Goal: Use online tool/utility: Utilize a website feature to perform a specific function

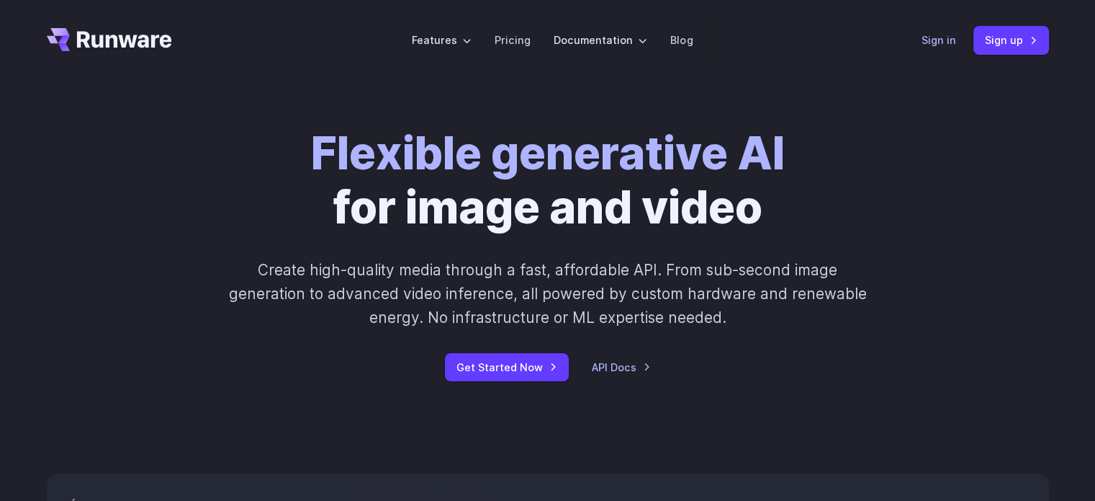
click at [941, 34] on link "Sign in" at bounding box center [939, 40] width 35 height 17
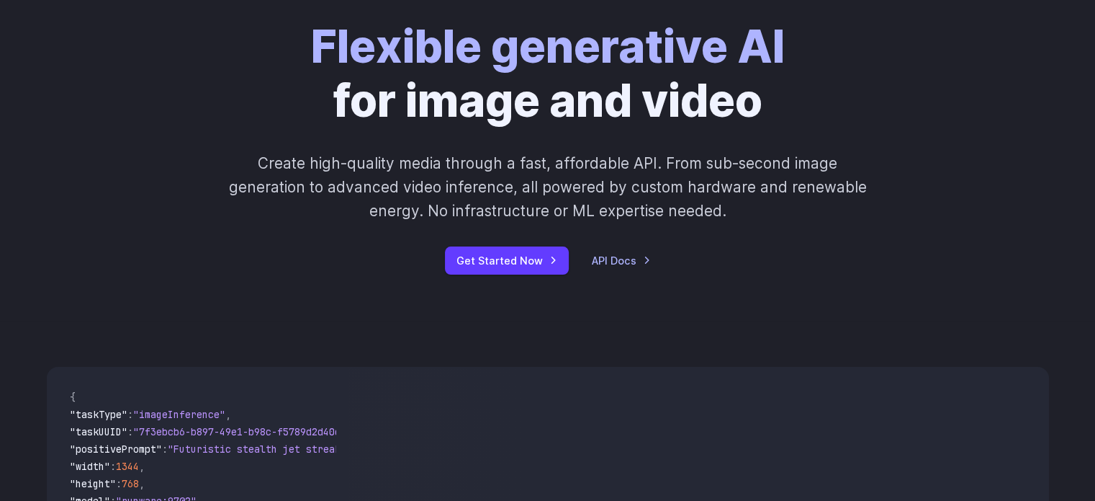
scroll to position [347, 0]
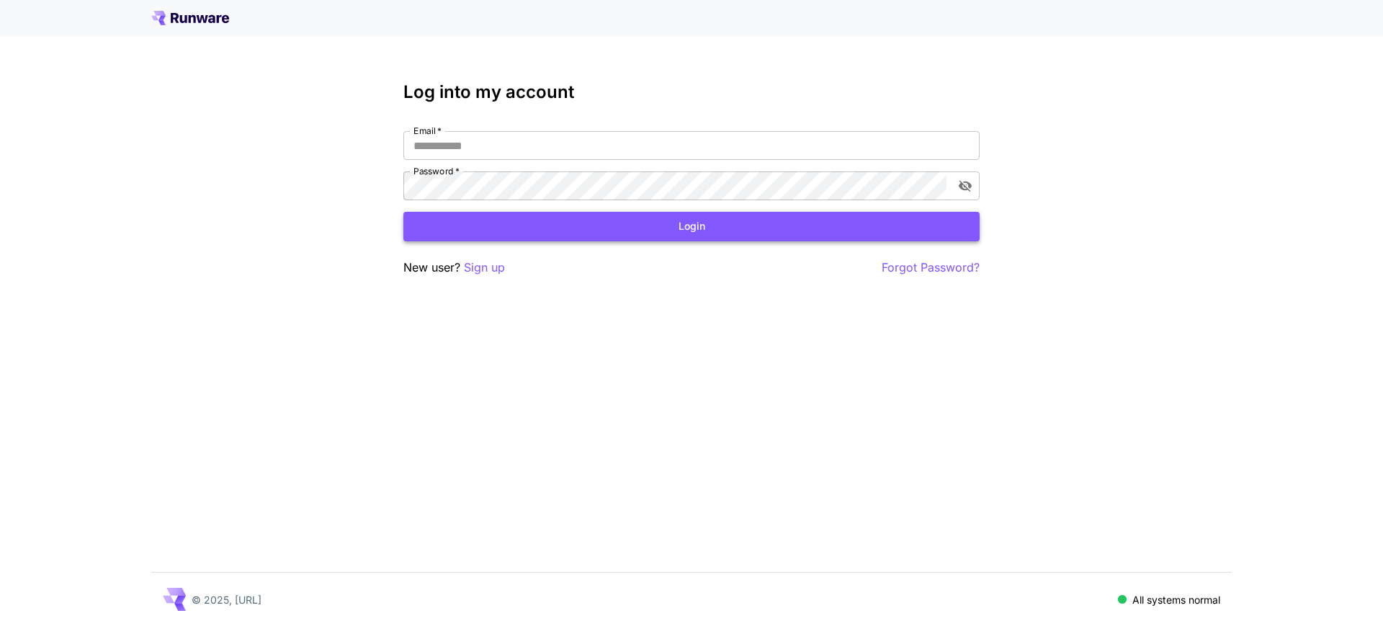
type input "**********"
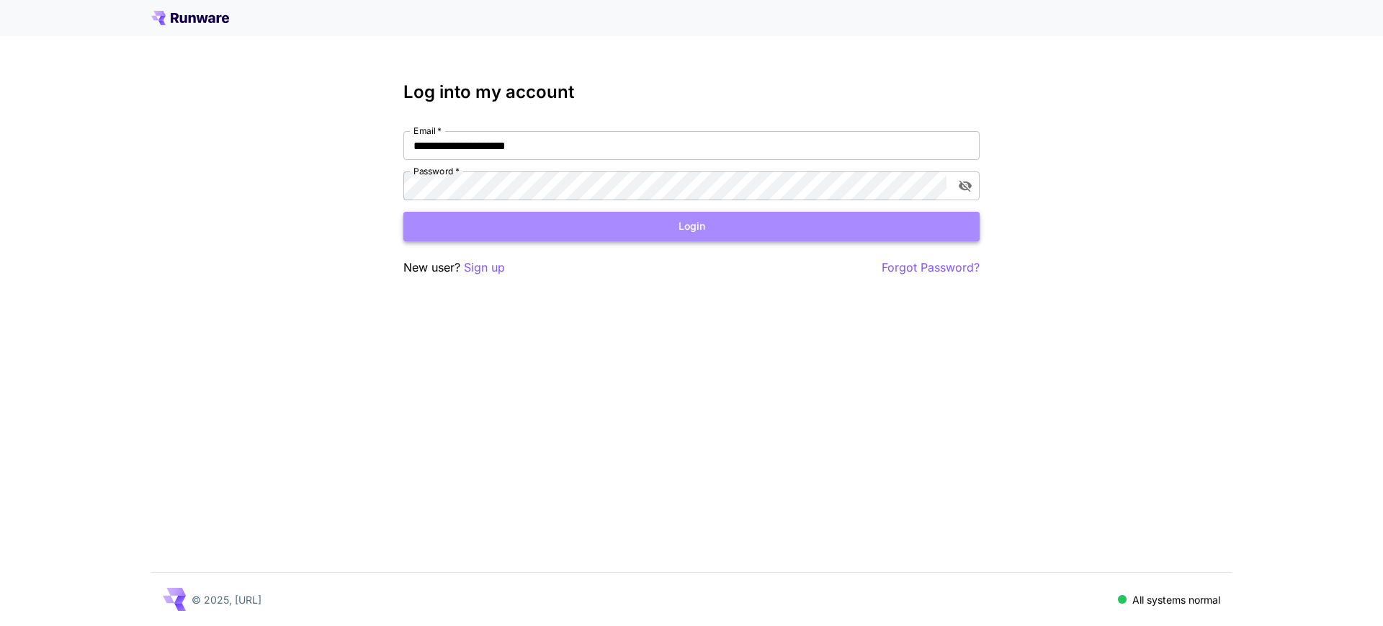
click at [654, 228] on button "Login" at bounding box center [691, 227] width 576 height 30
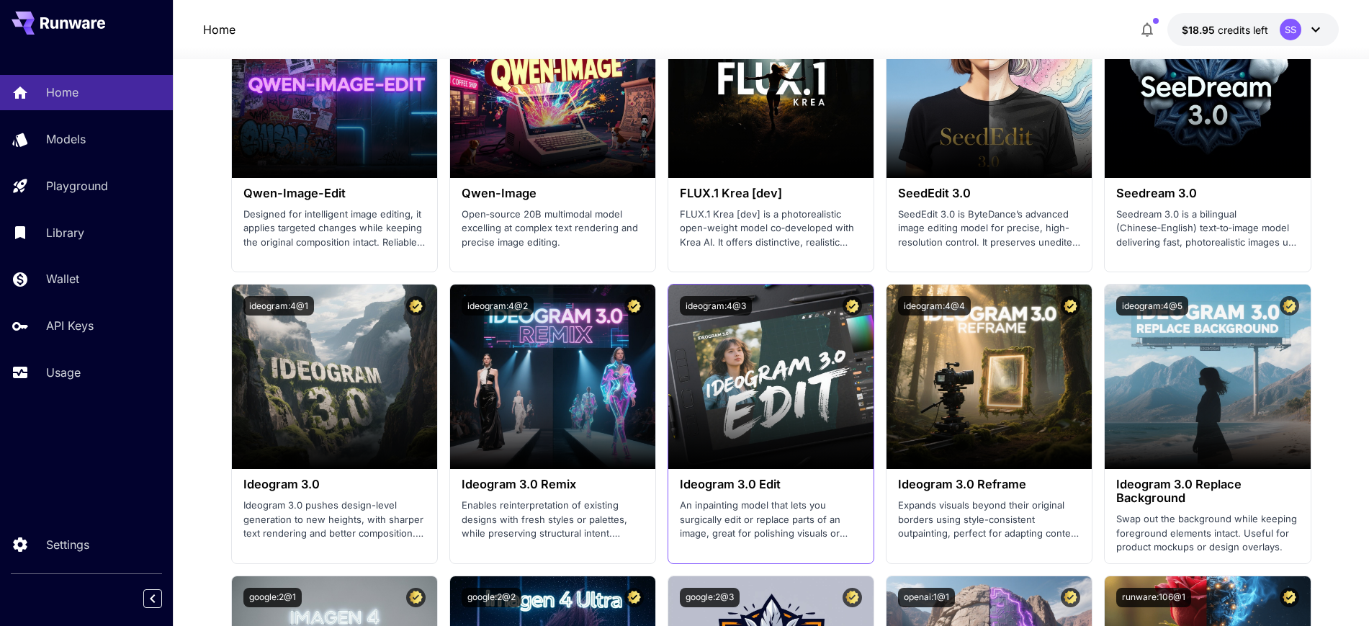
scroll to position [1620, 0]
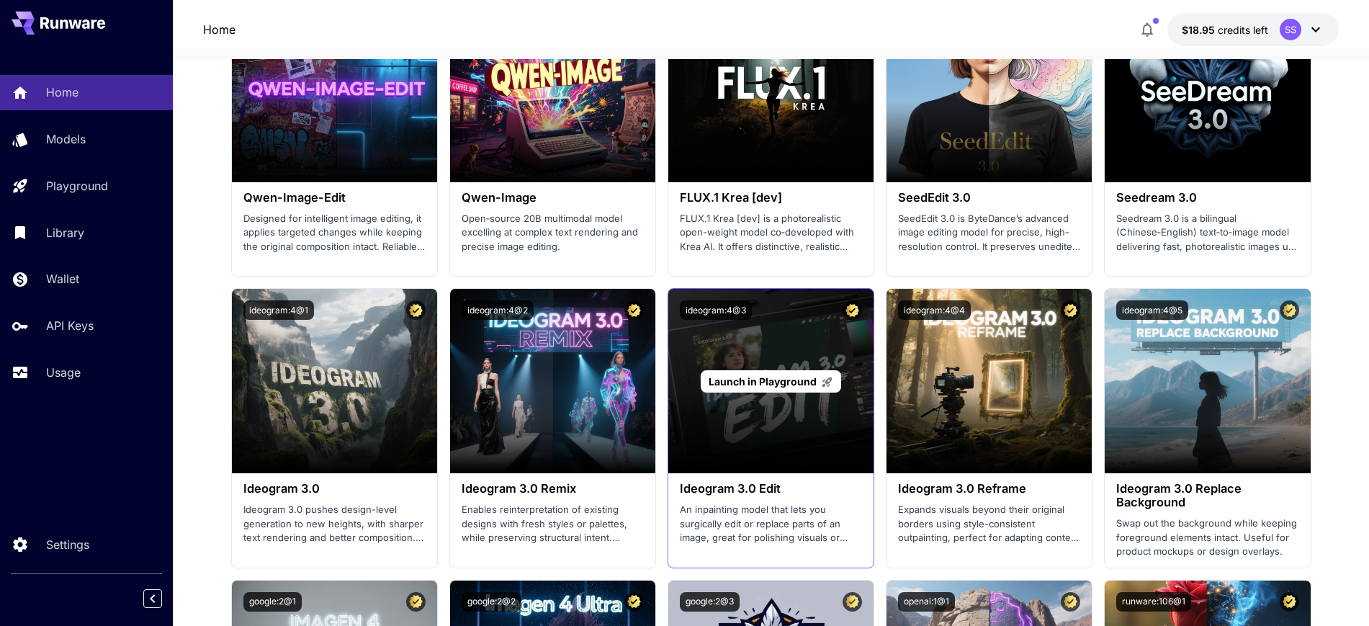
click at [769, 378] on span "Launch in Playground" at bounding box center [763, 381] width 108 height 12
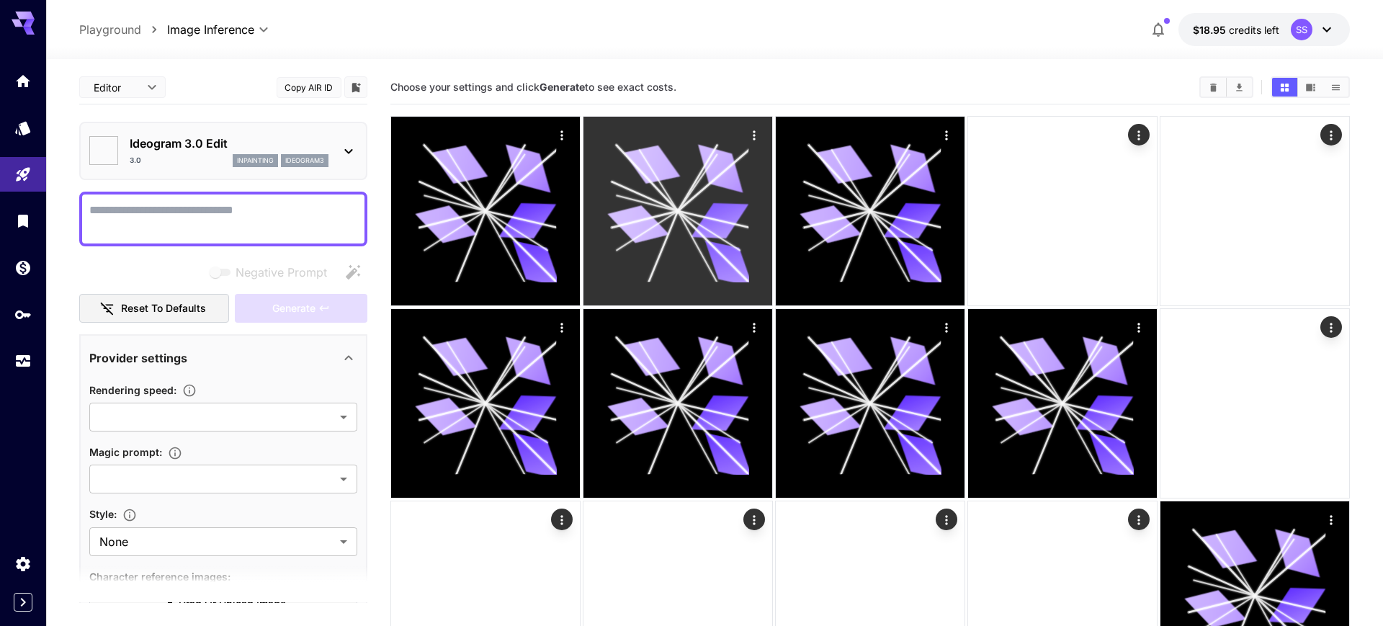
type input "*******"
type input "****"
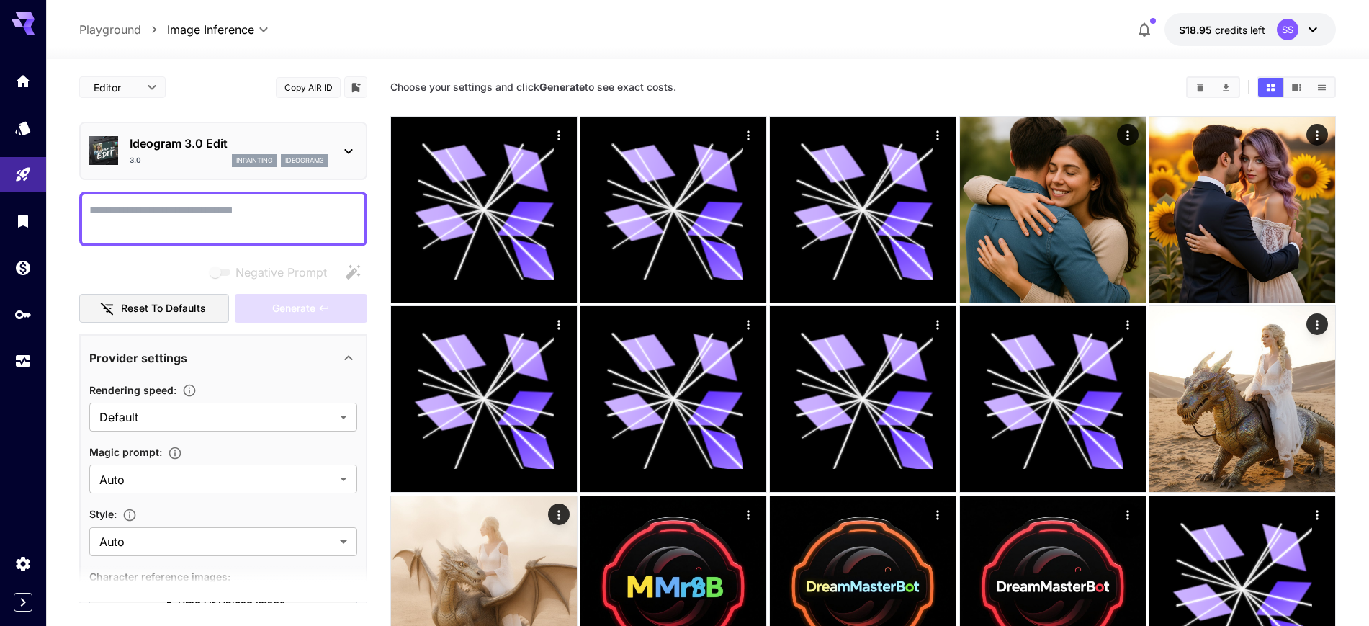
click at [164, 158] on div "3.0 inpainting ideogram3" at bounding box center [229, 160] width 199 height 13
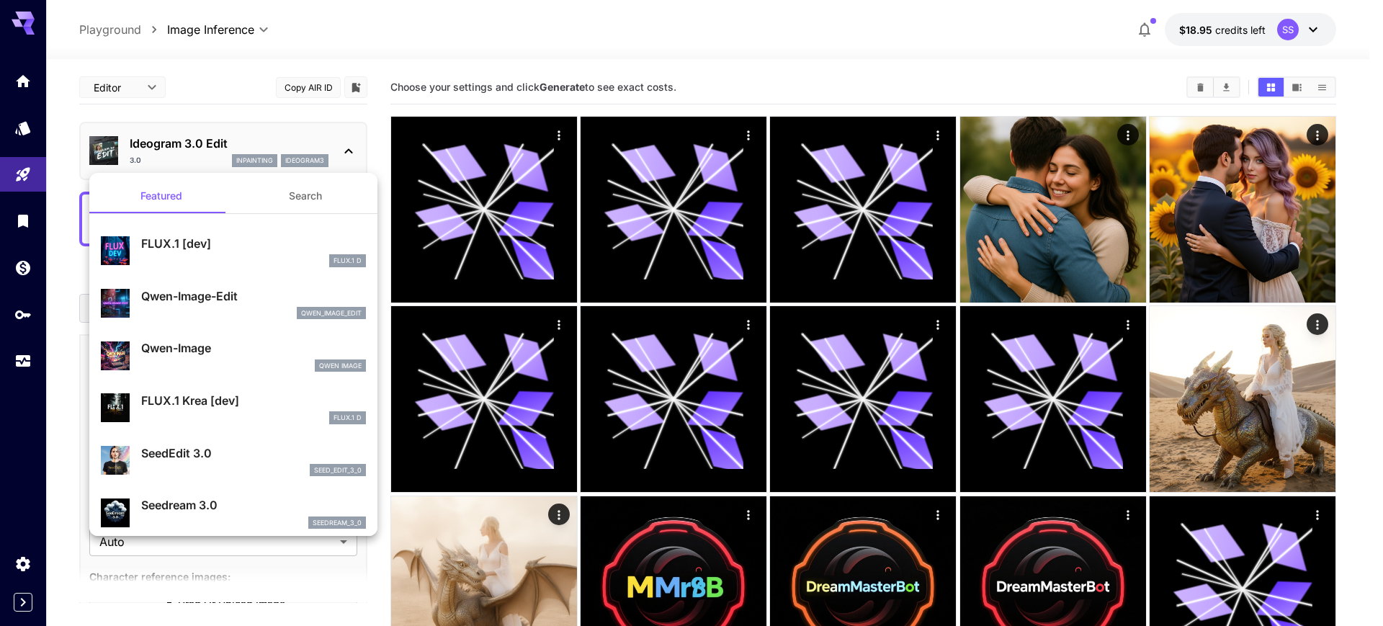
click at [164, 158] on div at bounding box center [691, 313] width 1383 height 626
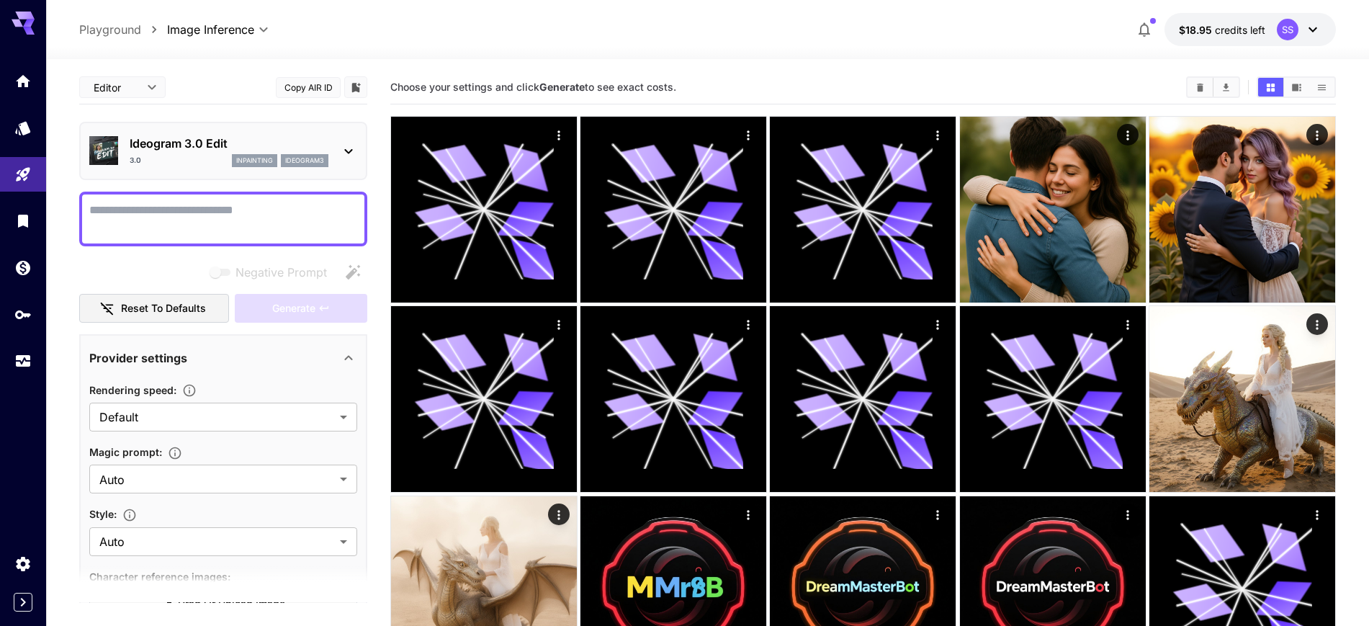
click at [166, 143] on p "Ideogram 3.0 Edit" at bounding box center [229, 143] width 199 height 17
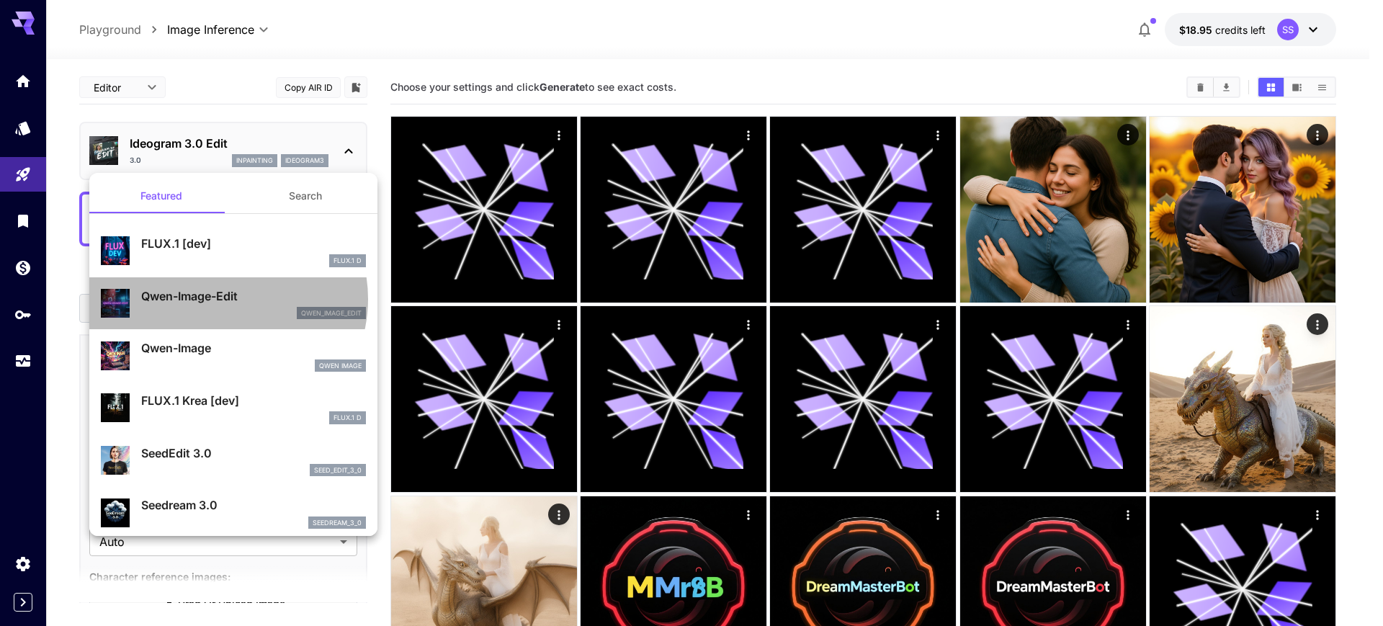
click at [224, 299] on p "Qwen-Image-Edit" at bounding box center [253, 295] width 225 height 17
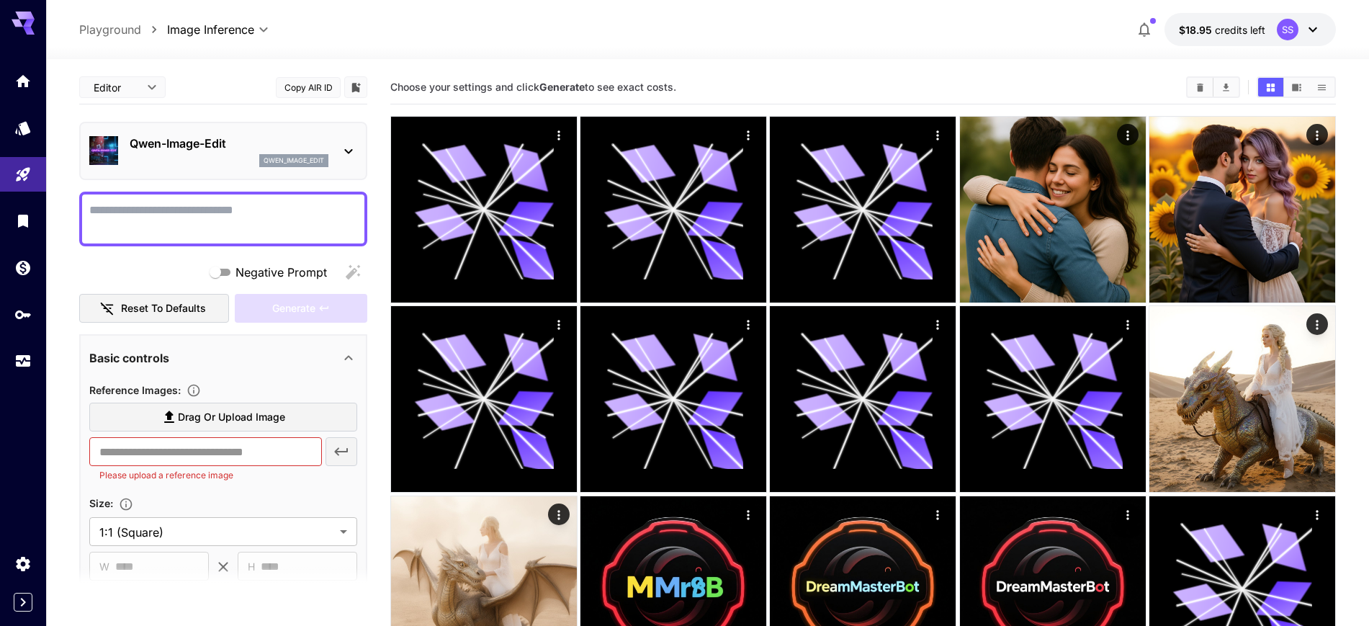
click at [196, 413] on span "Drag or upload image" at bounding box center [231, 417] width 107 height 18
click at [0, 0] on input "Drag or upload image" at bounding box center [0, 0] width 0 height 0
click at [172, 212] on textarea "Negative Prompt" at bounding box center [223, 219] width 268 height 35
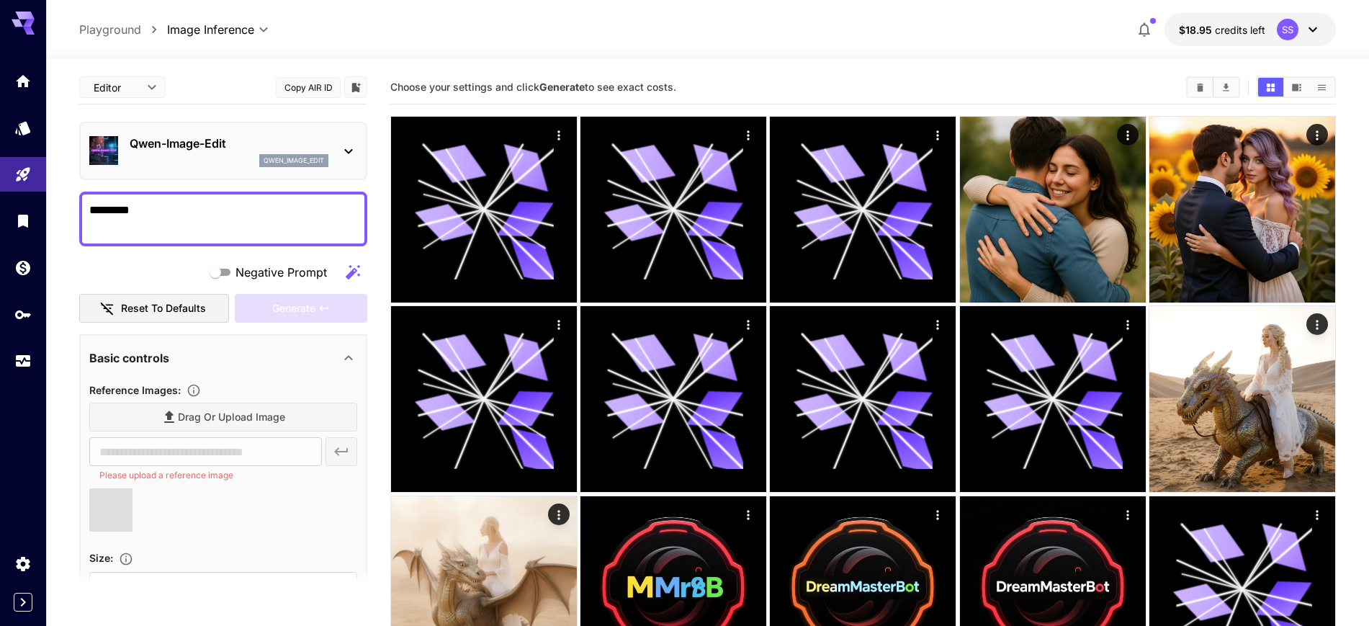
type textarea "*********"
type input "**********"
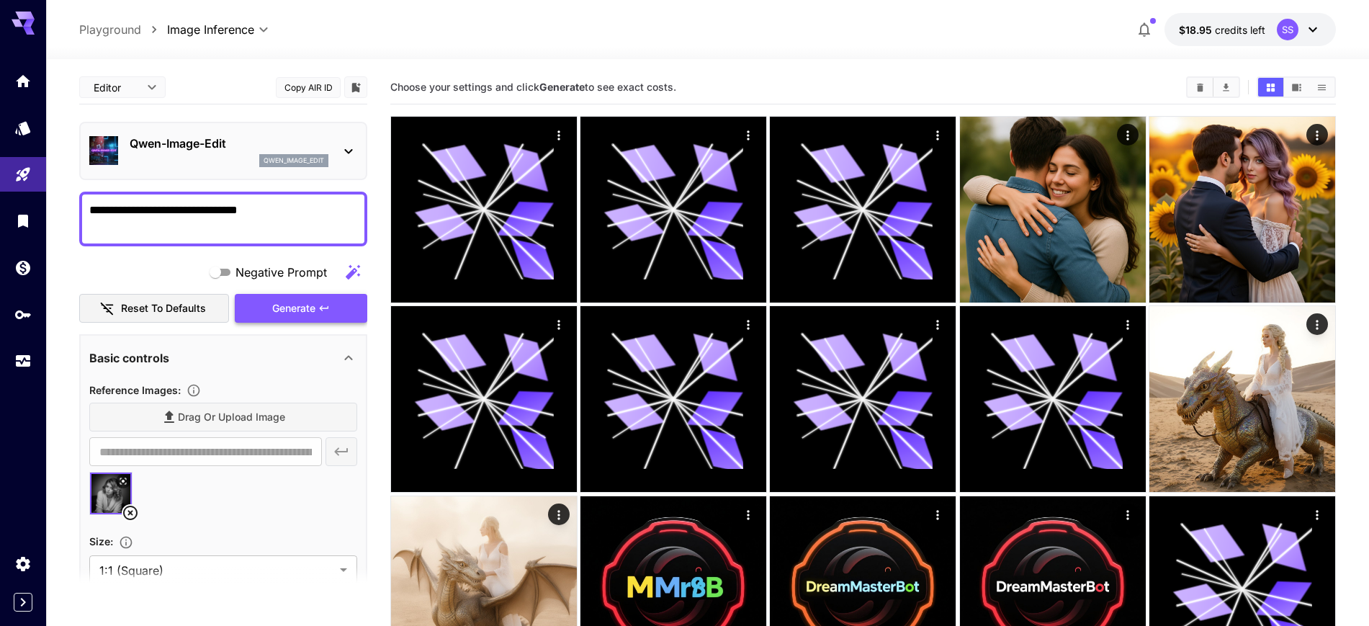
type textarea "**********"
click at [292, 308] on span "Generate" at bounding box center [293, 309] width 43 height 18
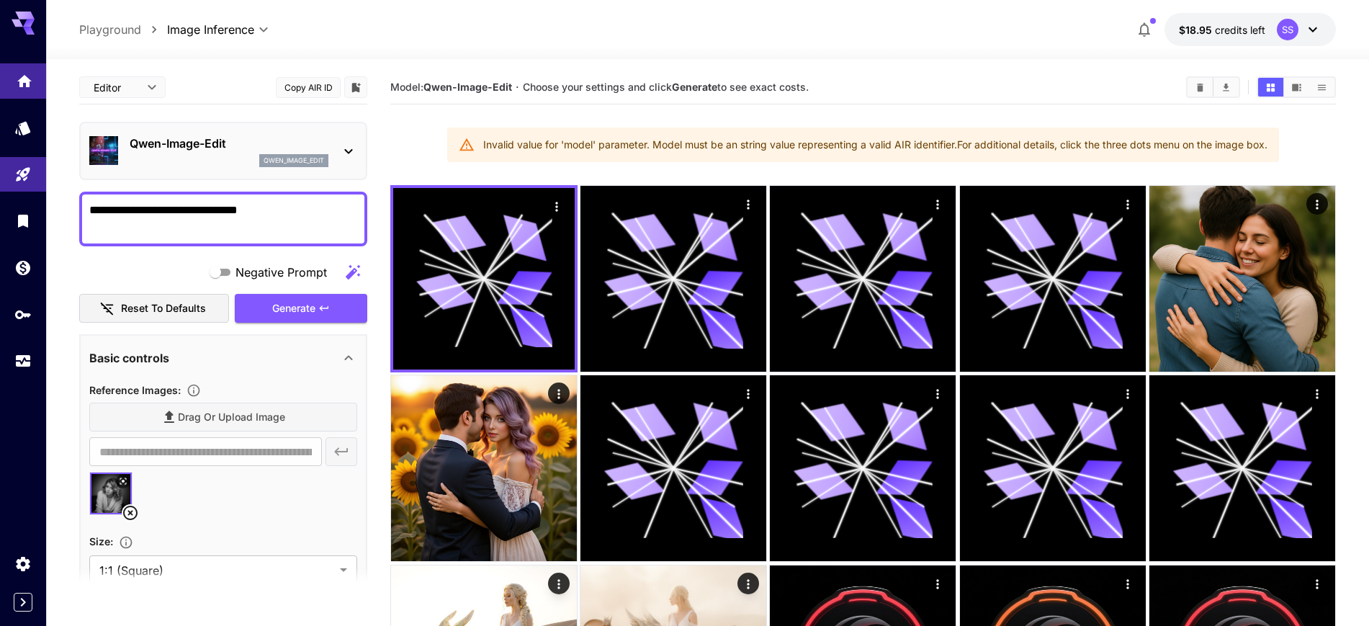
click at [19, 86] on link at bounding box center [23, 80] width 46 height 35
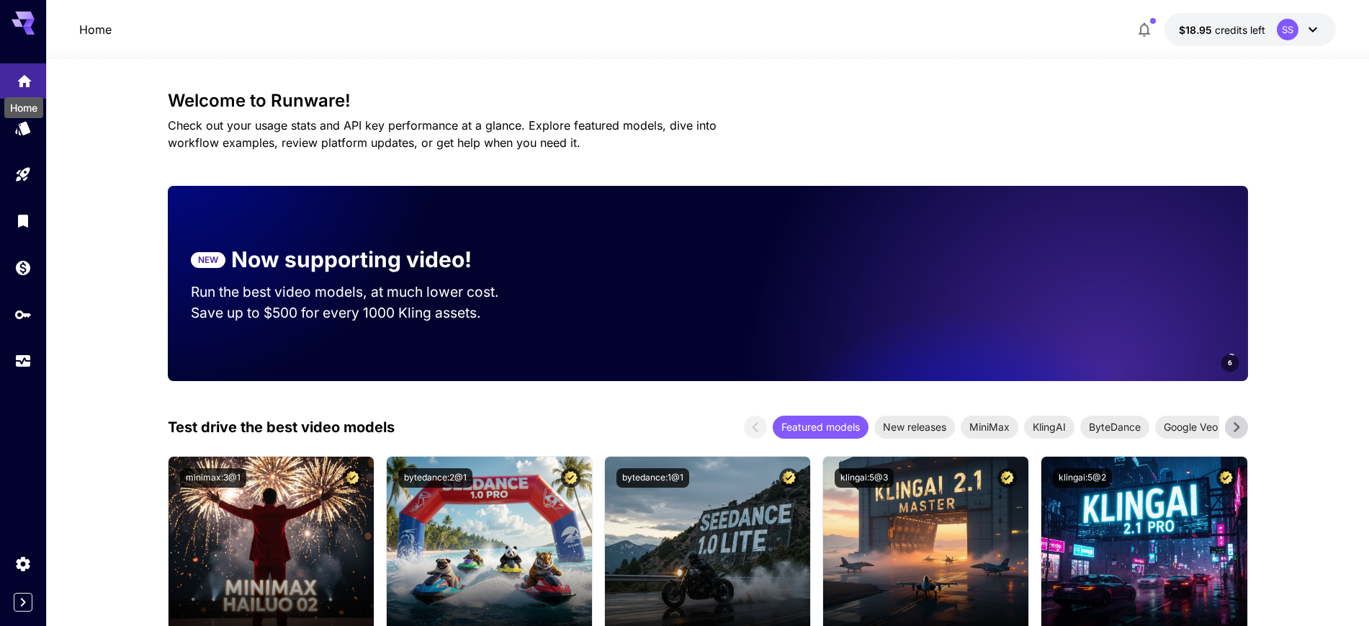
click at [19, 87] on div "Home" at bounding box center [24, 103] width 42 height 32
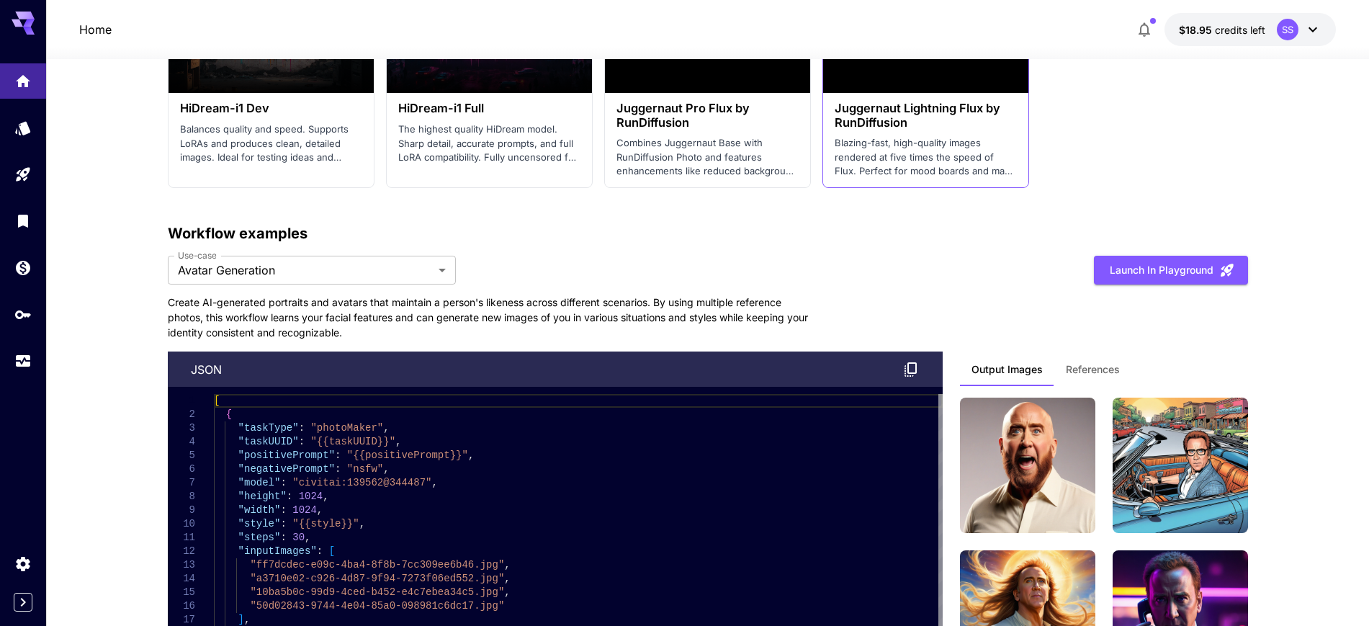
scroll to position [3061, 0]
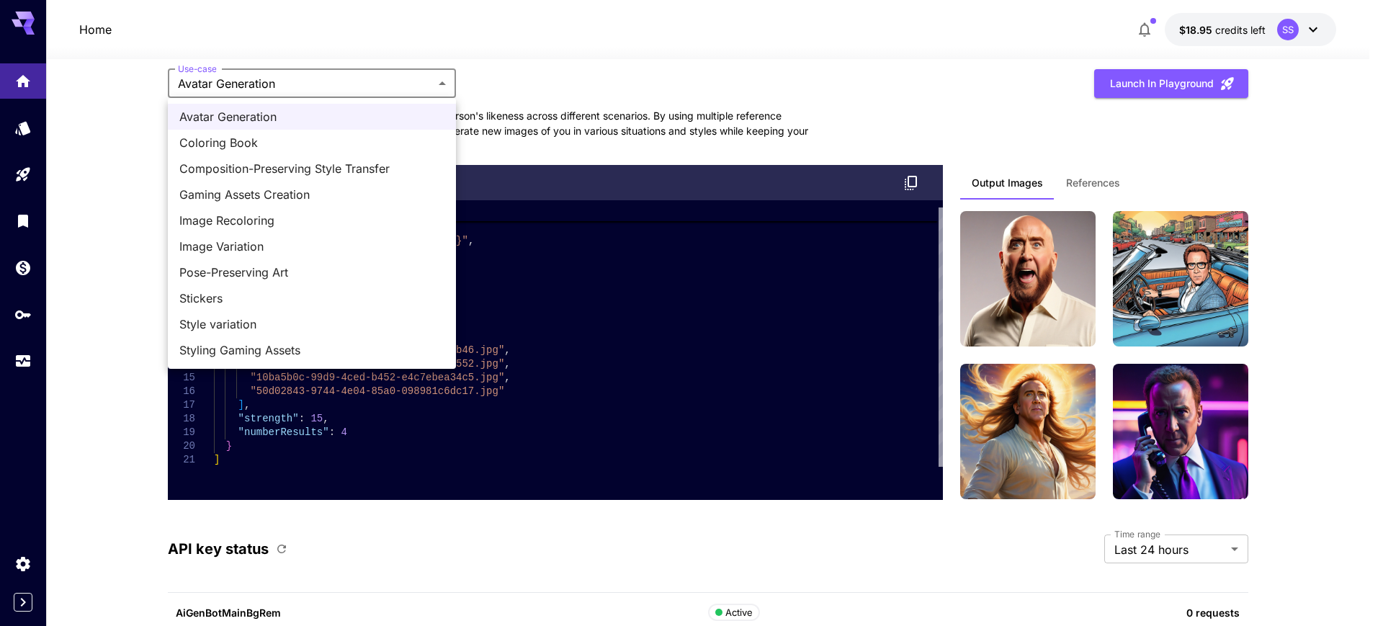
click at [220, 292] on span "Stickers" at bounding box center [311, 298] width 265 height 17
type input "********"
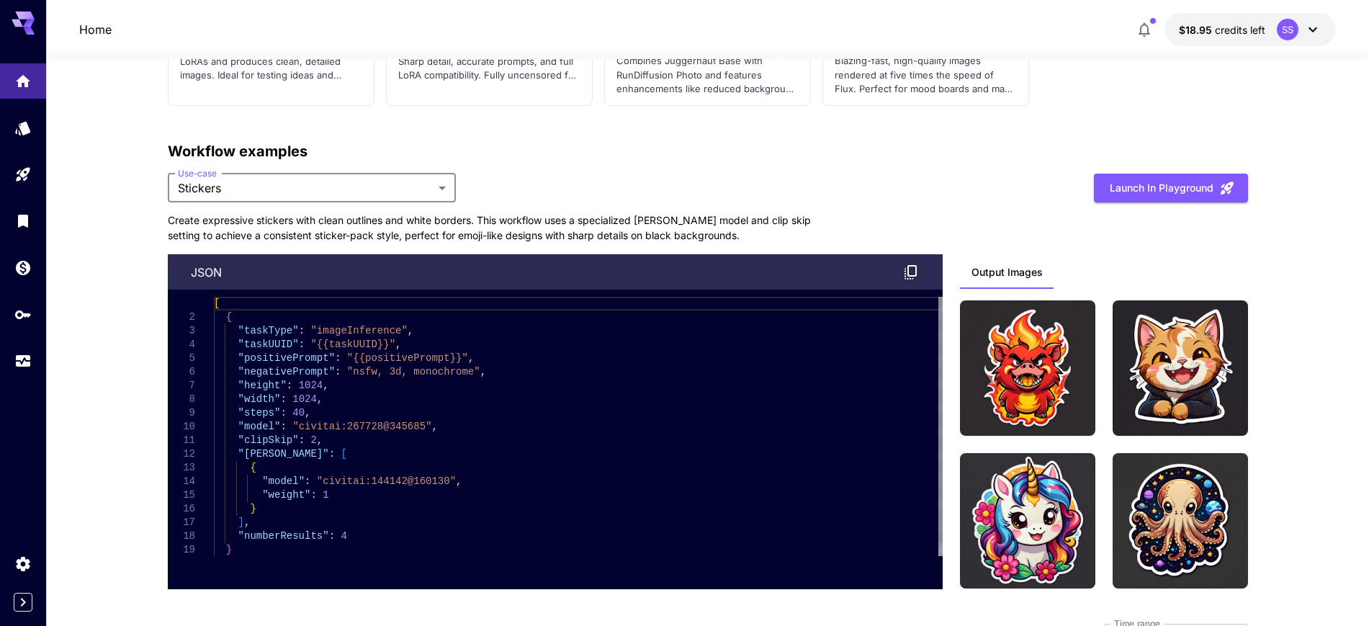
scroll to position [2971, 0]
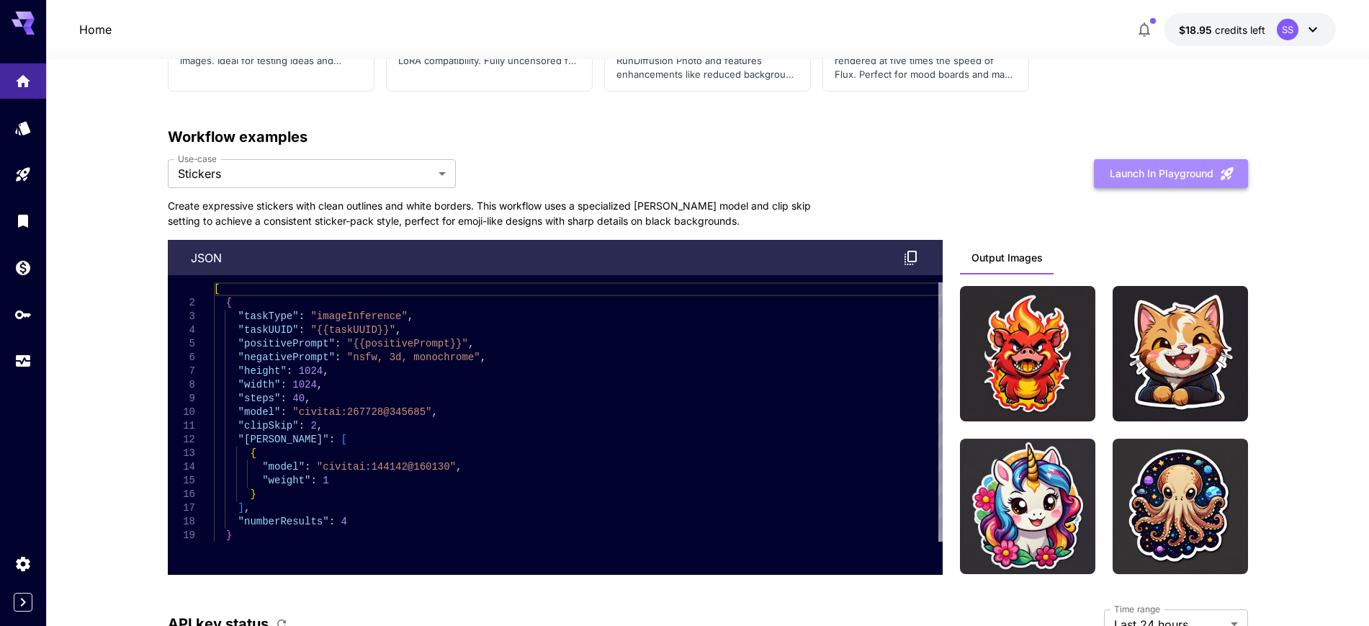
click at [1136, 169] on button "Launch in Playground" at bounding box center [1171, 174] width 154 height 30
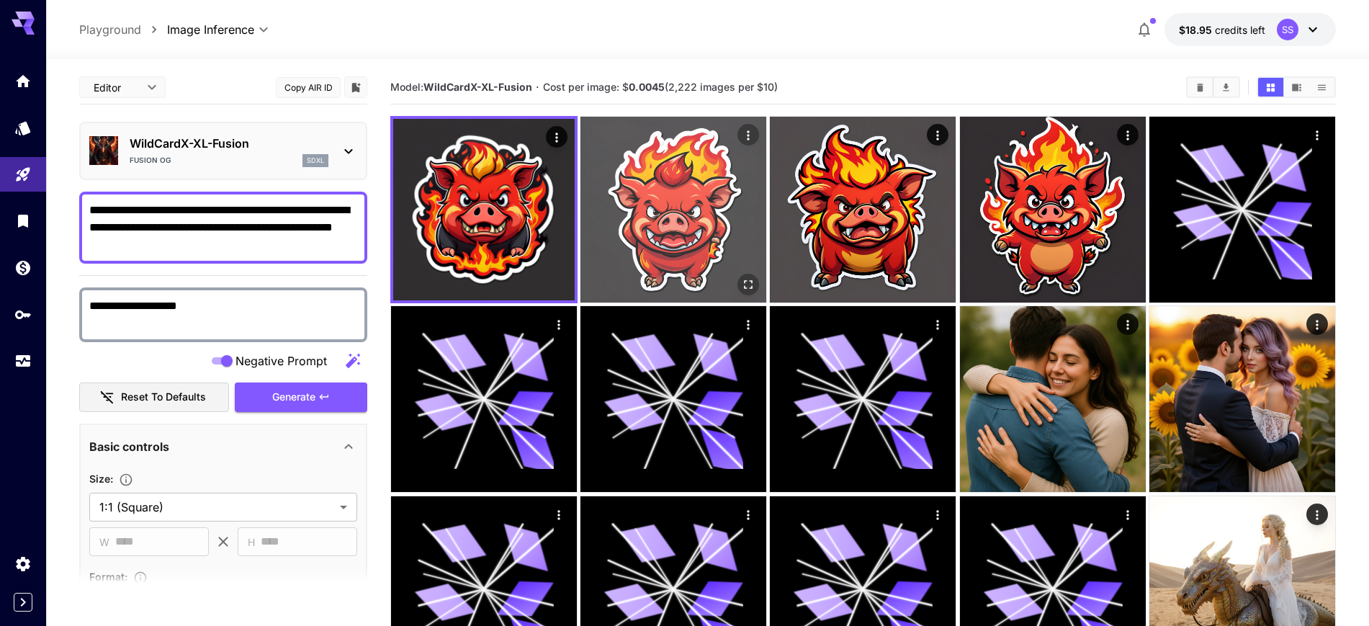
click at [751, 280] on icon "Open in fullscreen" at bounding box center [748, 284] width 9 height 9
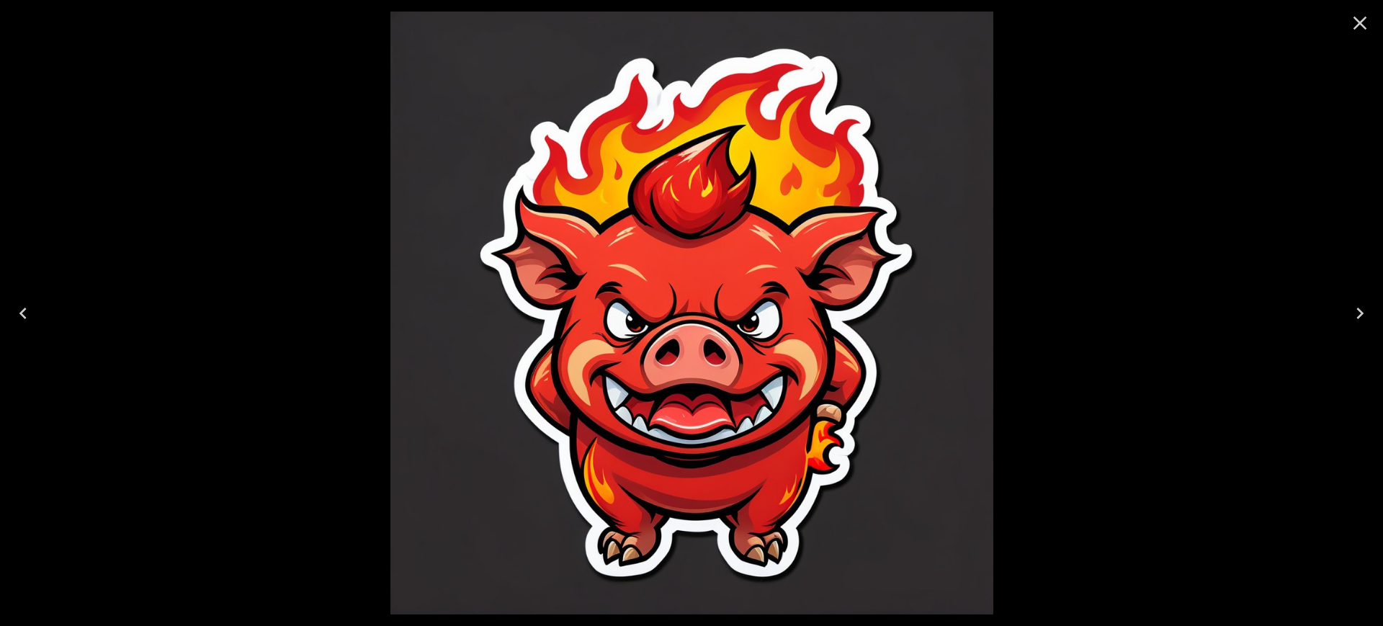
click at [1364, 27] on icon "Close" at bounding box center [1360, 24] width 14 height 14
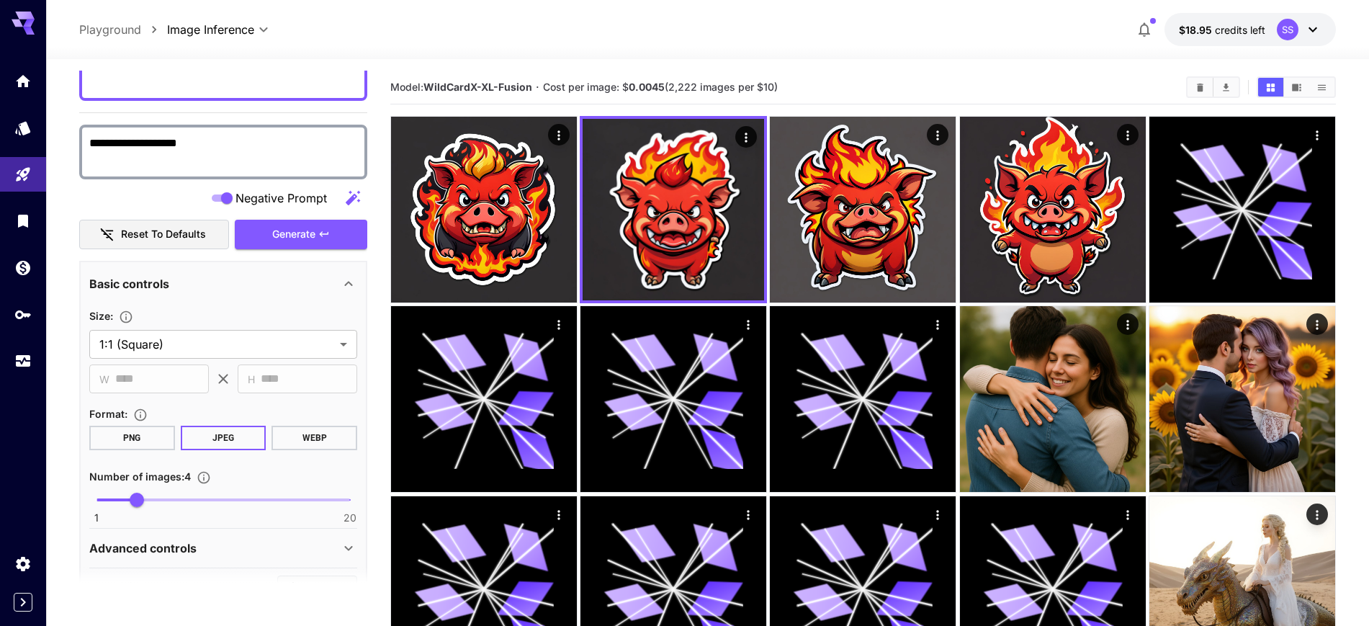
scroll to position [360, 0]
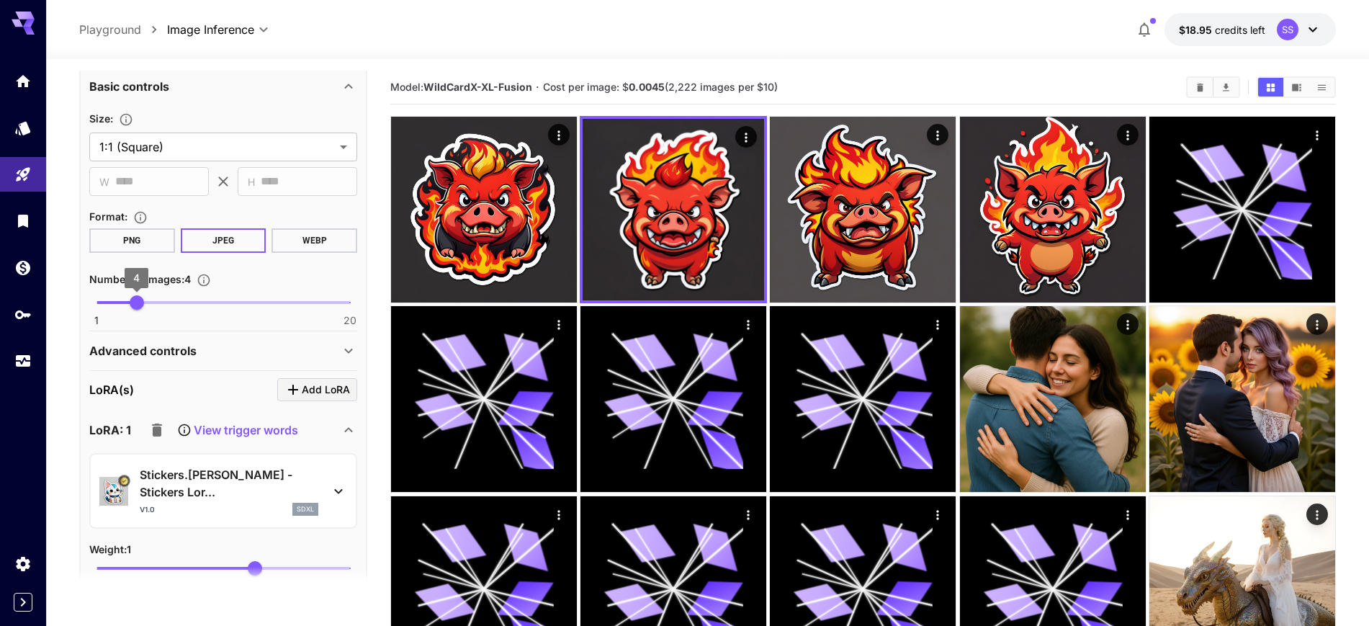
type input "*"
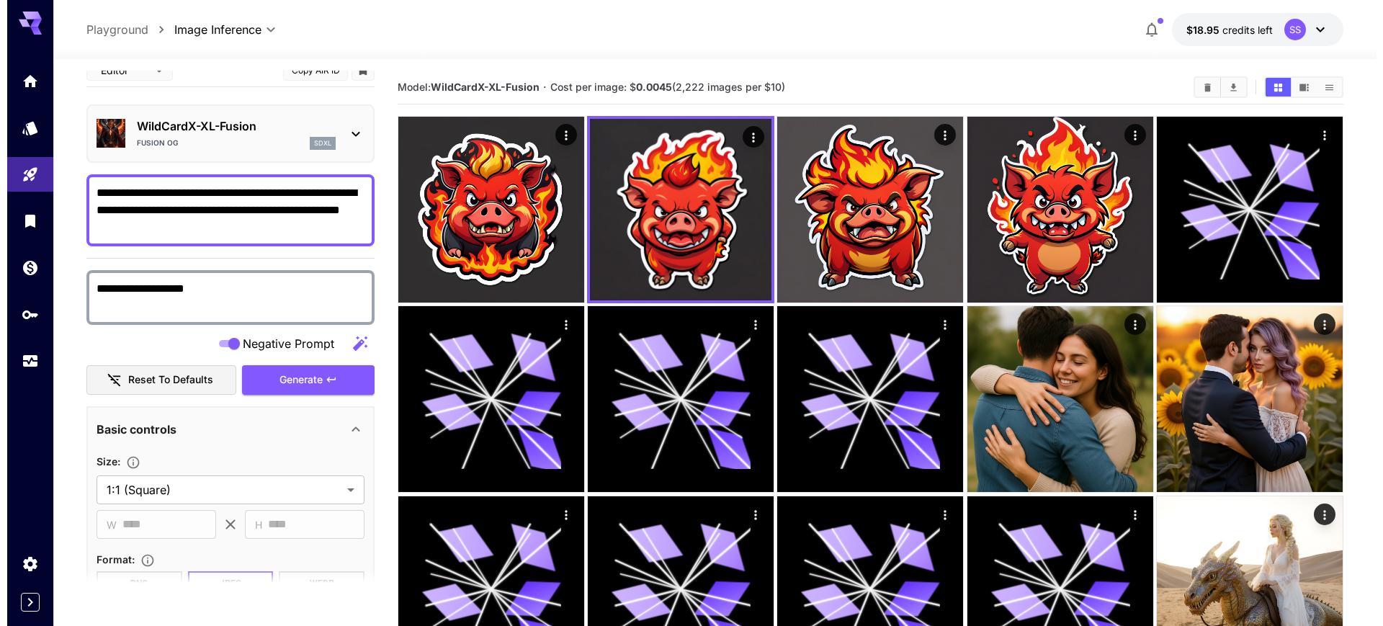
scroll to position [0, 0]
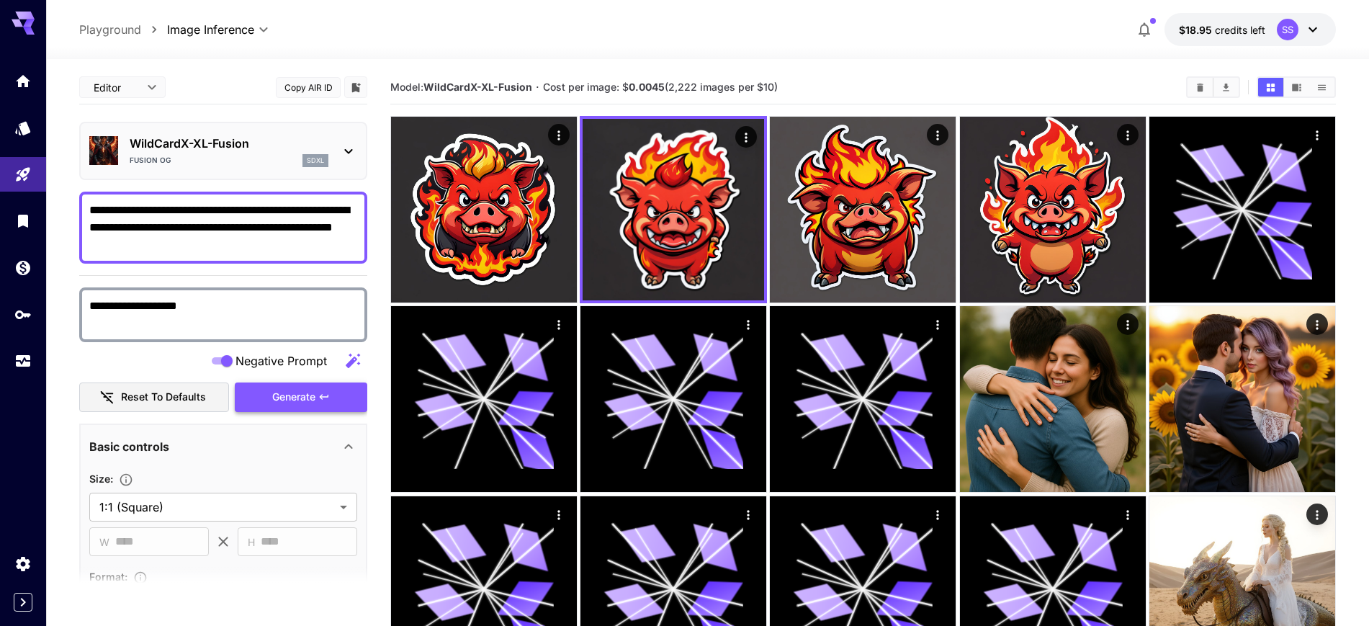
click at [282, 393] on span "Generate" at bounding box center [293, 397] width 43 height 18
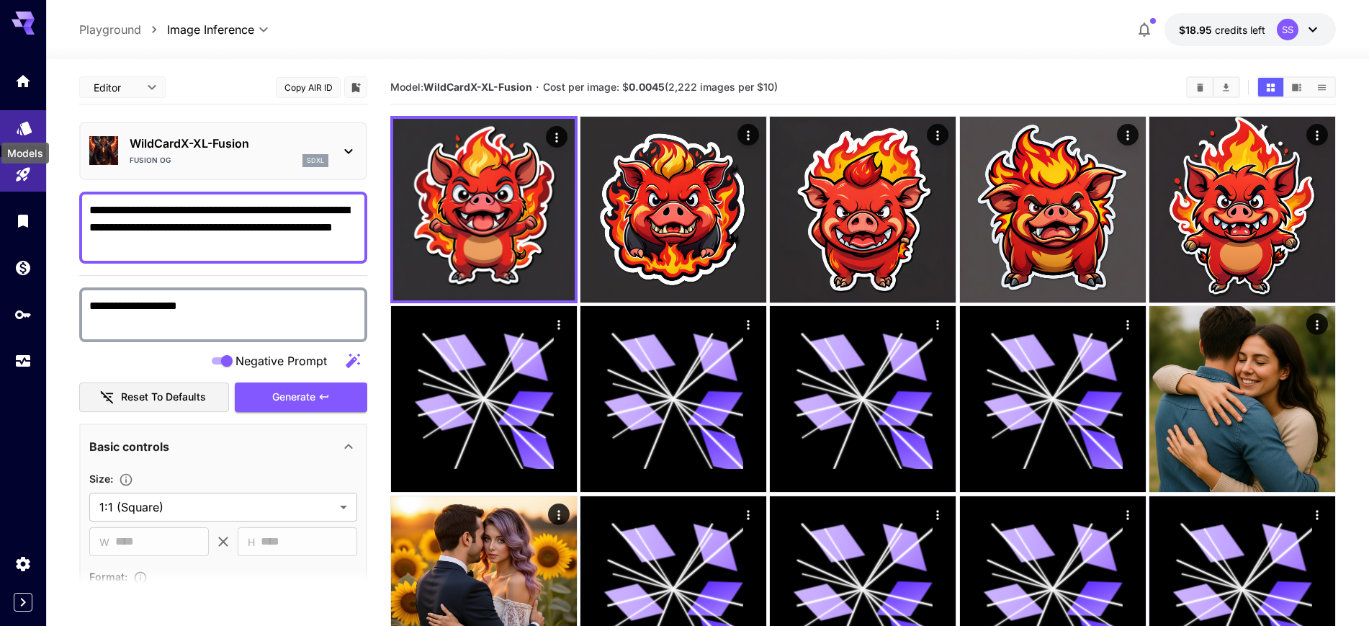
click at [26, 129] on icon "Models" at bounding box center [24, 126] width 15 height 14
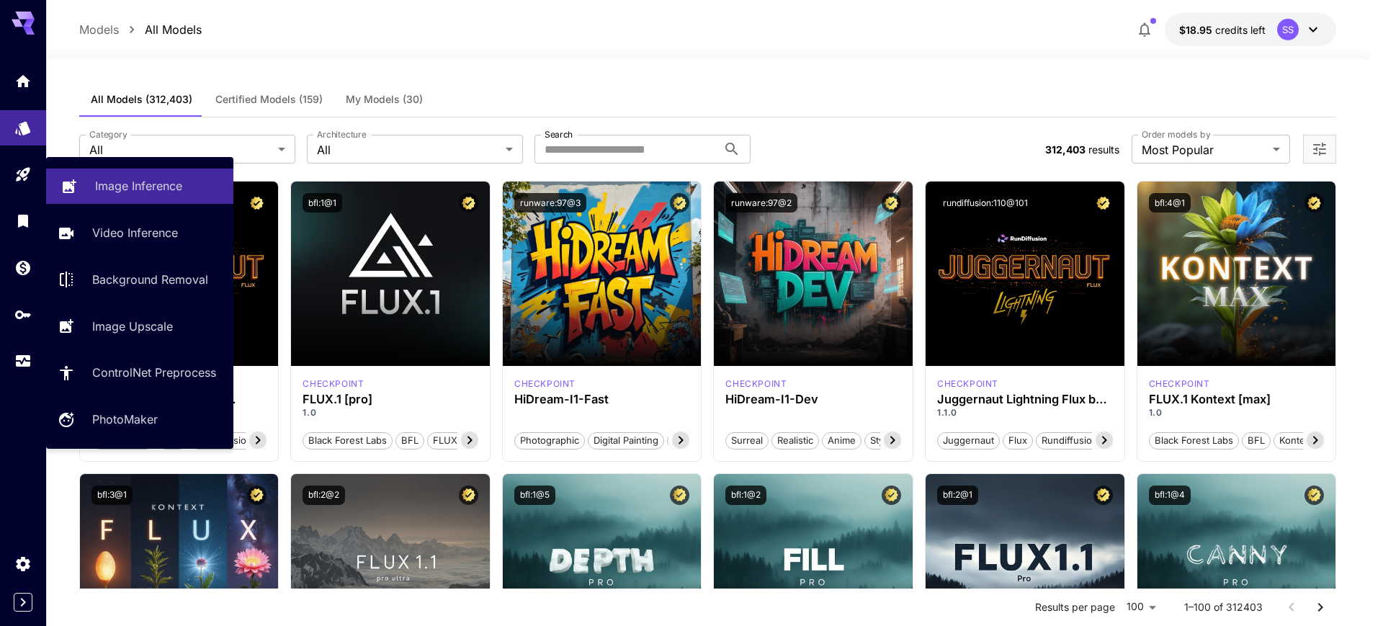
click at [140, 187] on p "Image Inference" at bounding box center [138, 185] width 87 height 17
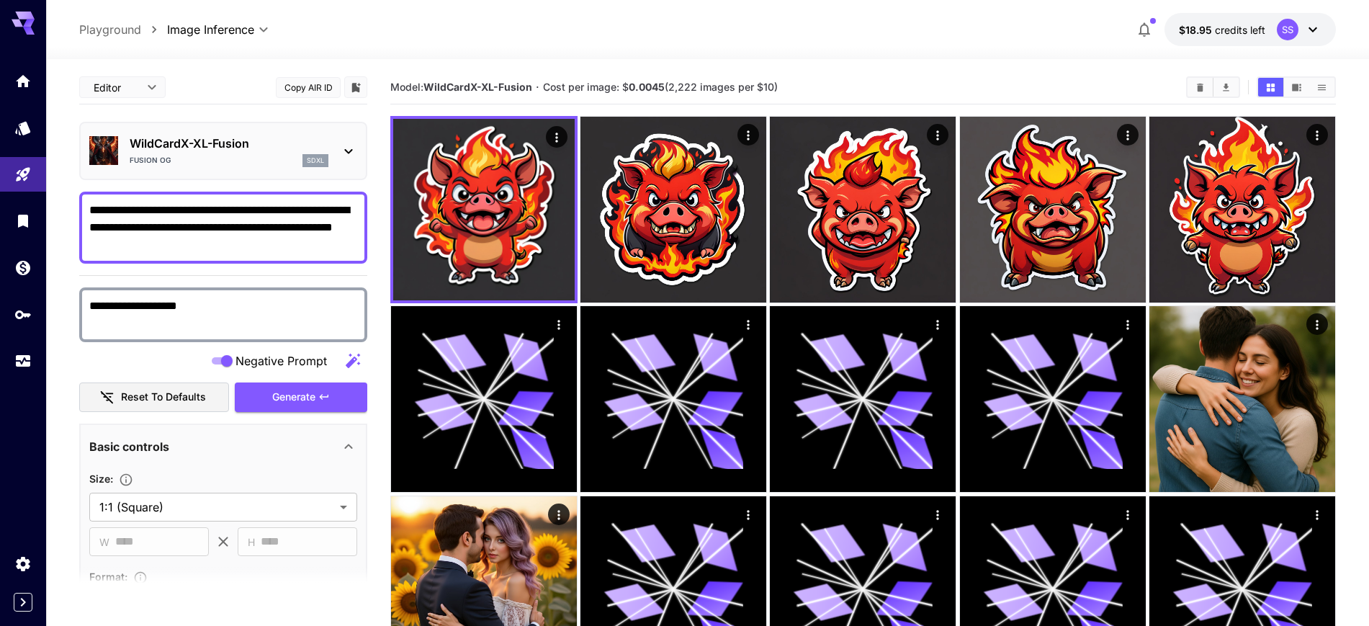
click at [195, 146] on p "WildCardX-XL-Fusion" at bounding box center [229, 143] width 199 height 17
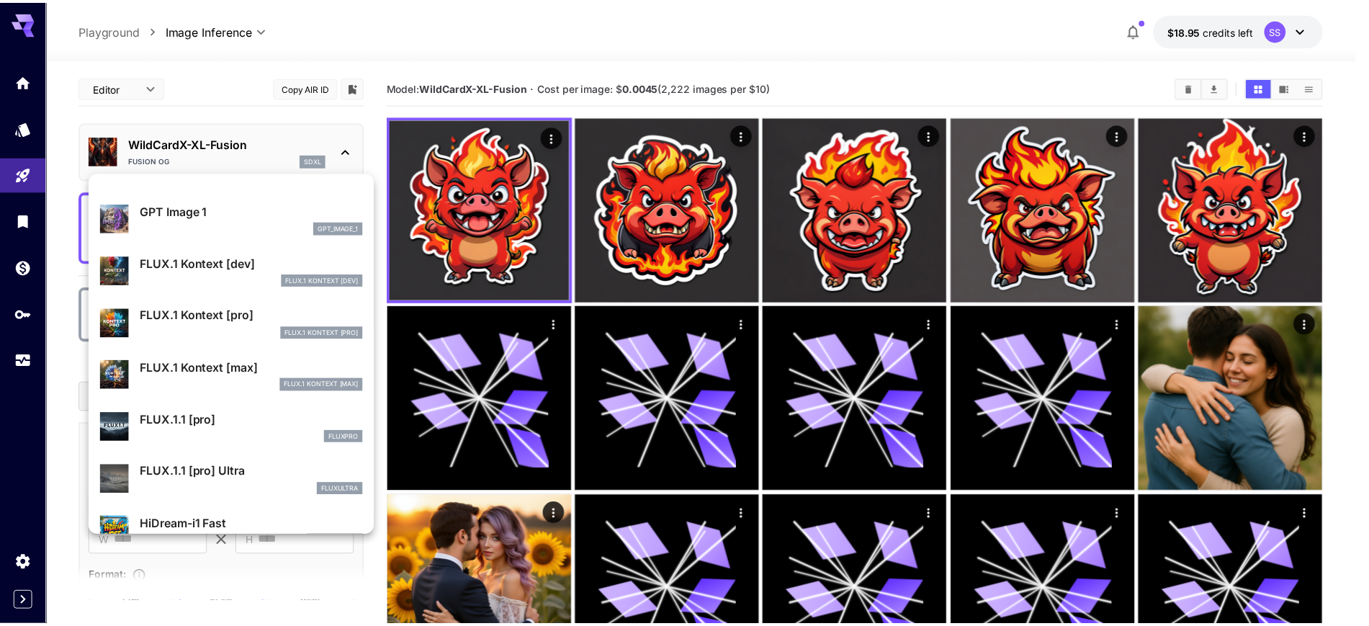
scroll to position [737, 0]
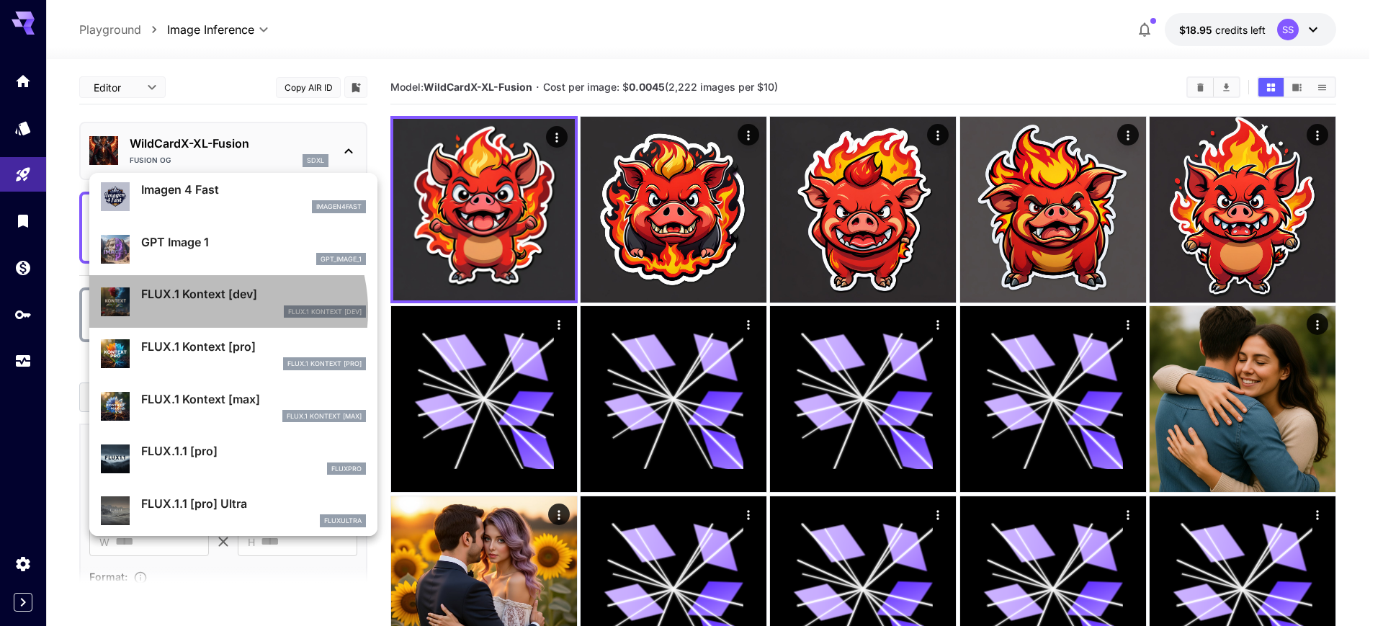
click at [202, 310] on div "FLUX.1 Kontext [dev]" at bounding box center [253, 311] width 225 height 13
type input "****"
type input "**"
type input "***"
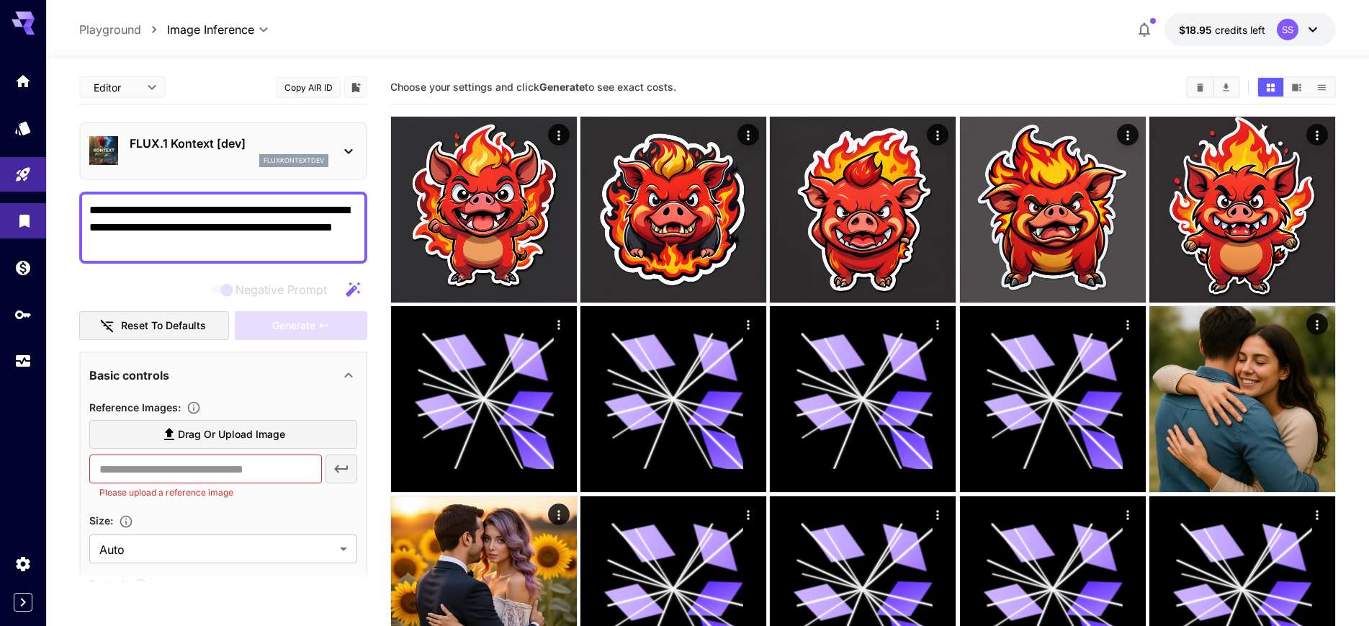
drag, startPoint x: 158, startPoint y: 248, endPoint x: 40, endPoint y: 207, distance: 124.8
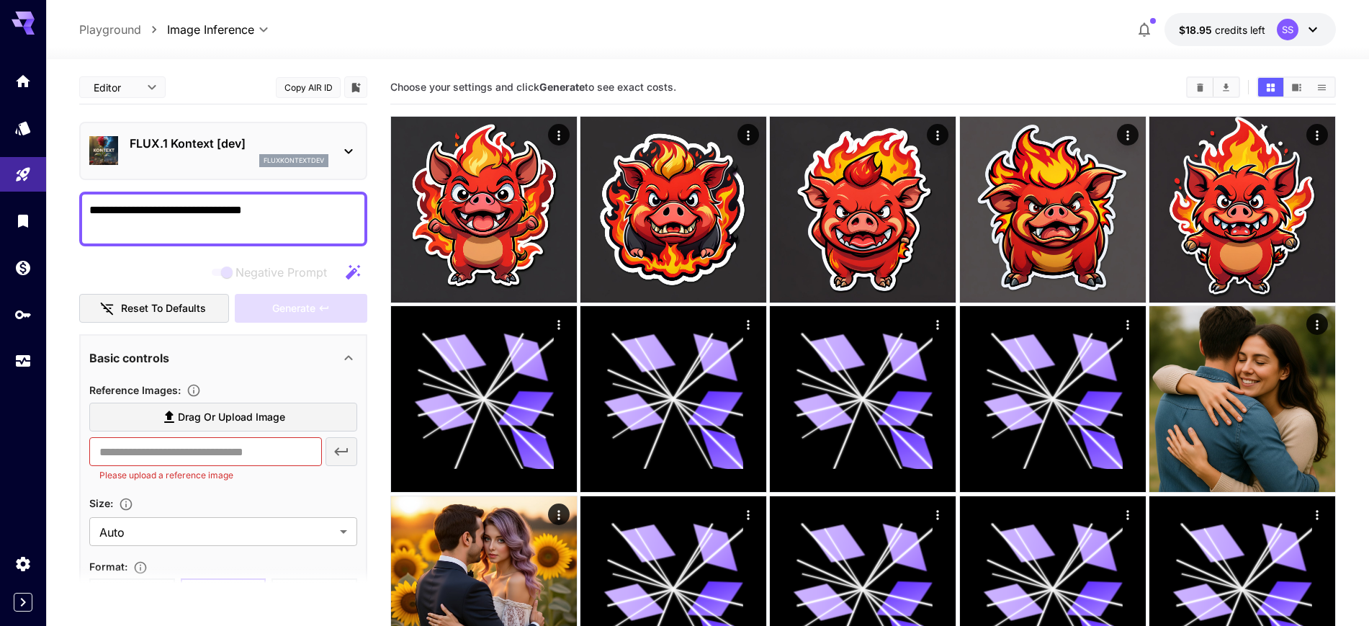
type textarea "**********"
click at [207, 410] on span "Drag or upload image" at bounding box center [231, 417] width 107 height 18
click at [0, 0] on input "Drag or upload image" at bounding box center [0, 0] width 0 height 0
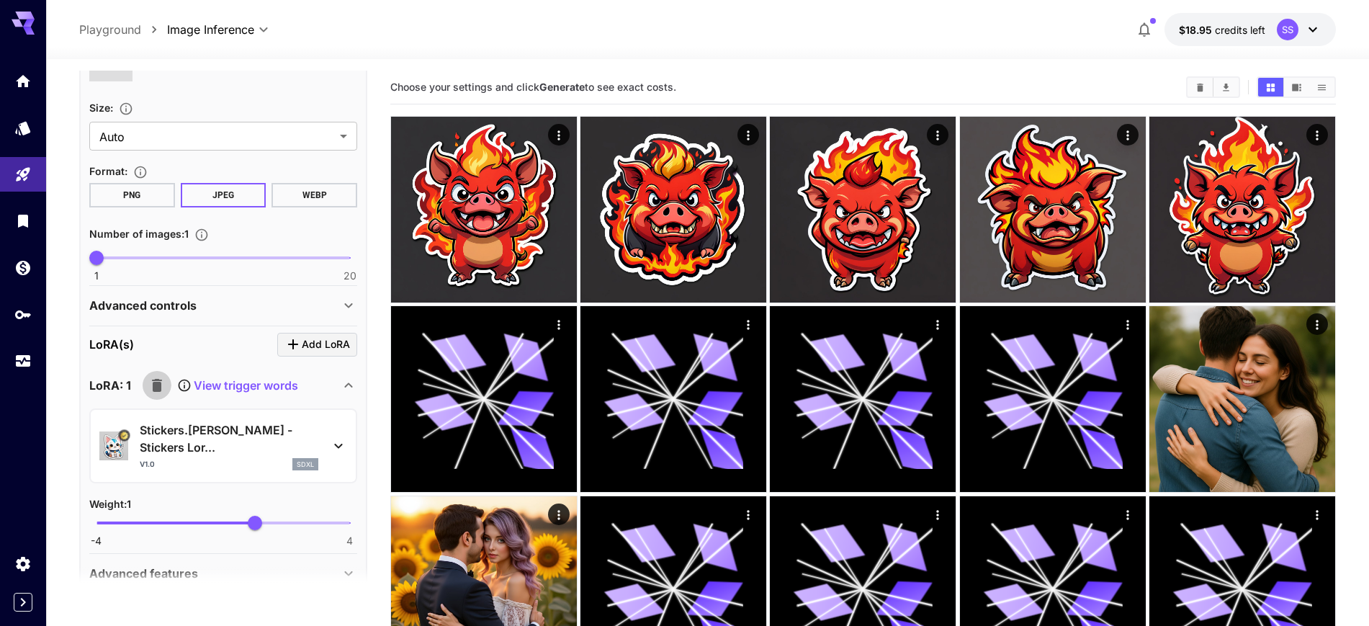
click at [149, 390] on icon "button" at bounding box center [156, 385] width 17 height 17
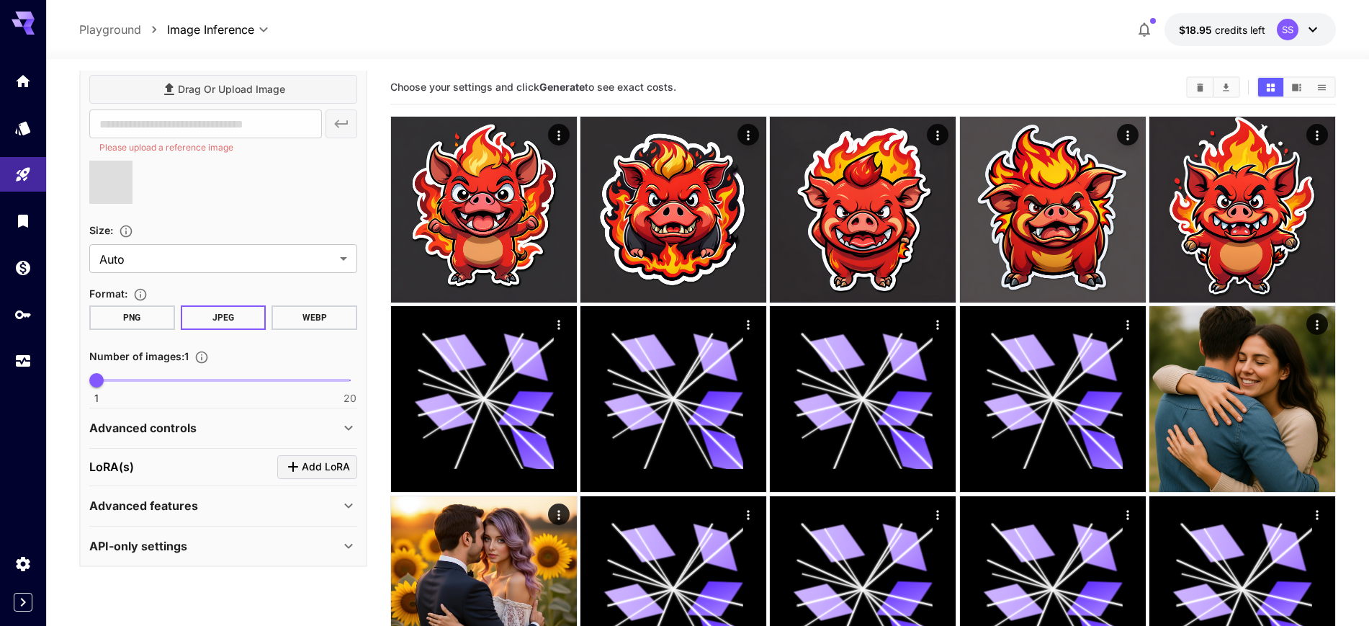
type input "**********"
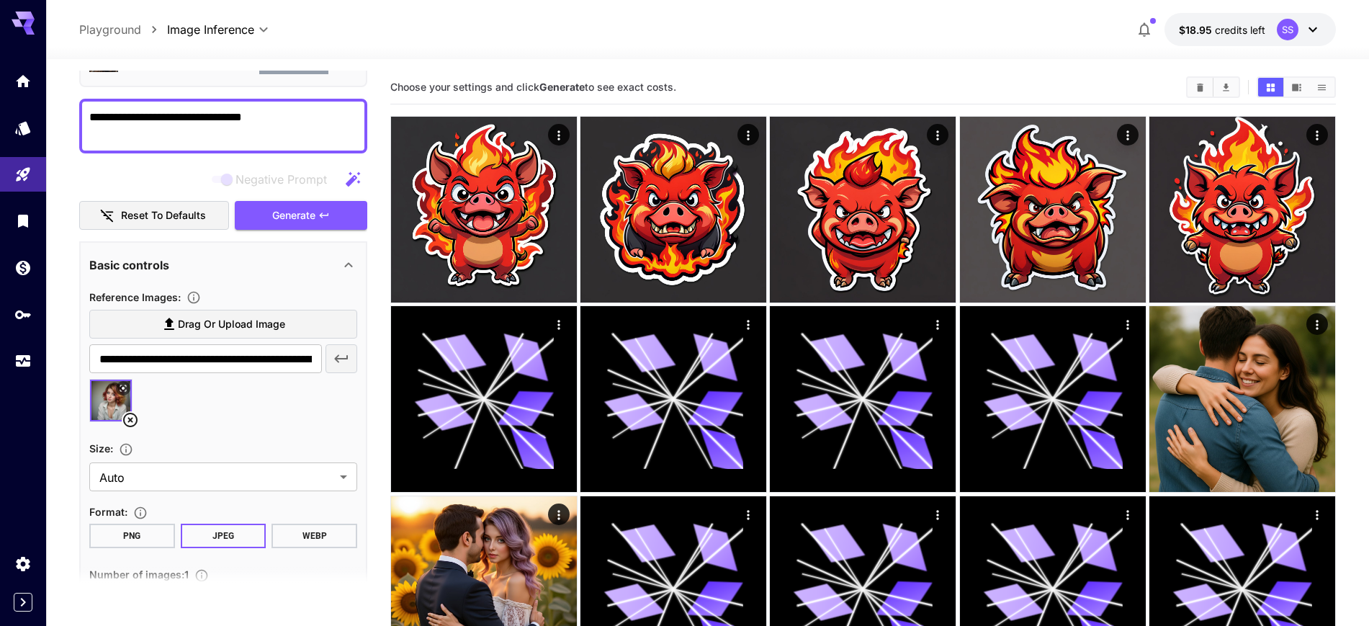
scroll to position [311, 0]
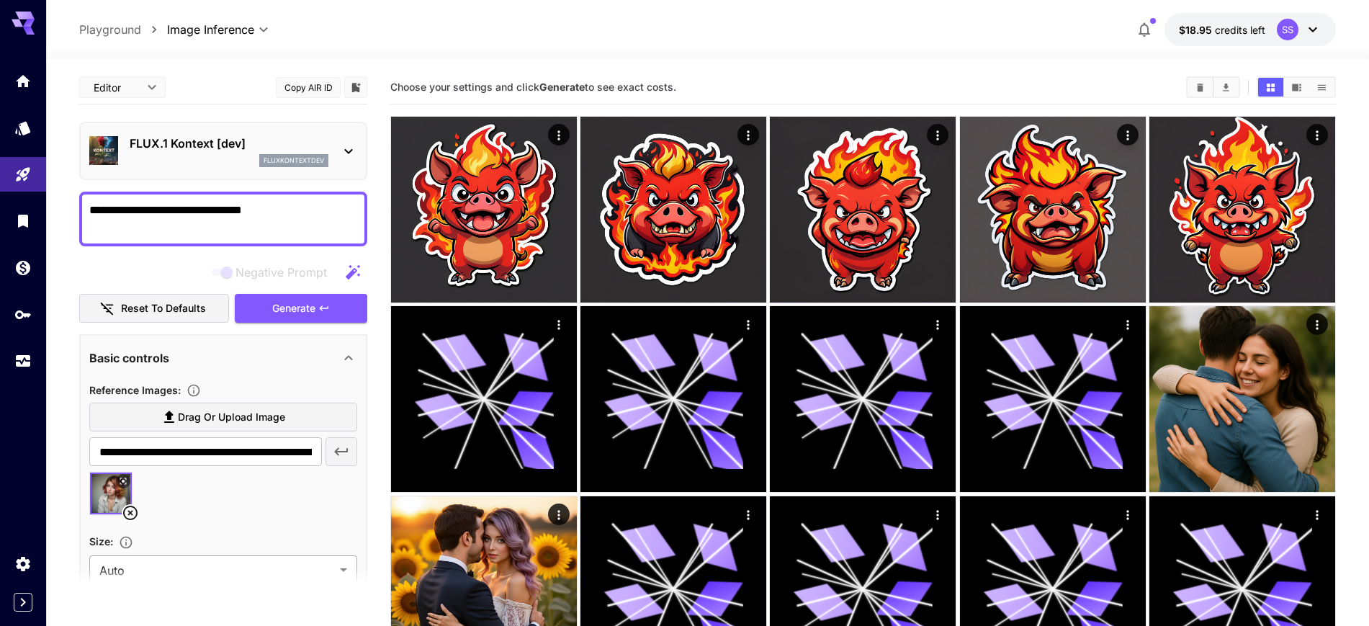
scroll to position [311, 0]
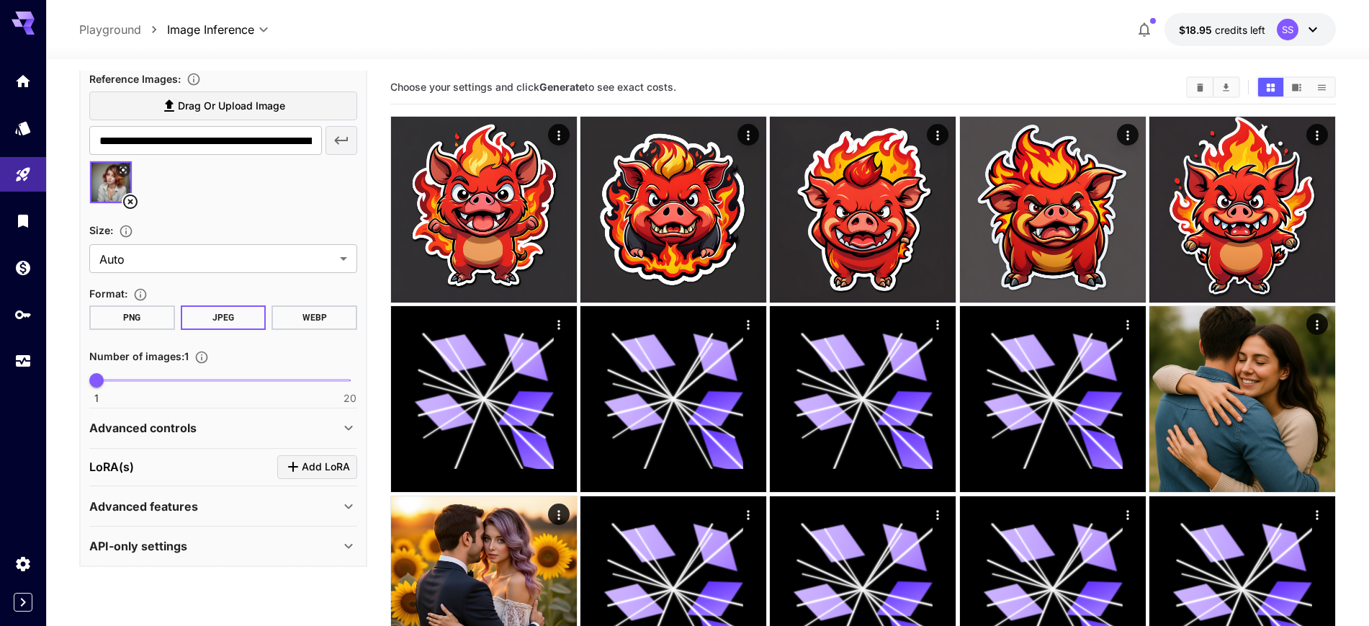
click at [185, 433] on p "Advanced controls" at bounding box center [142, 427] width 107 height 17
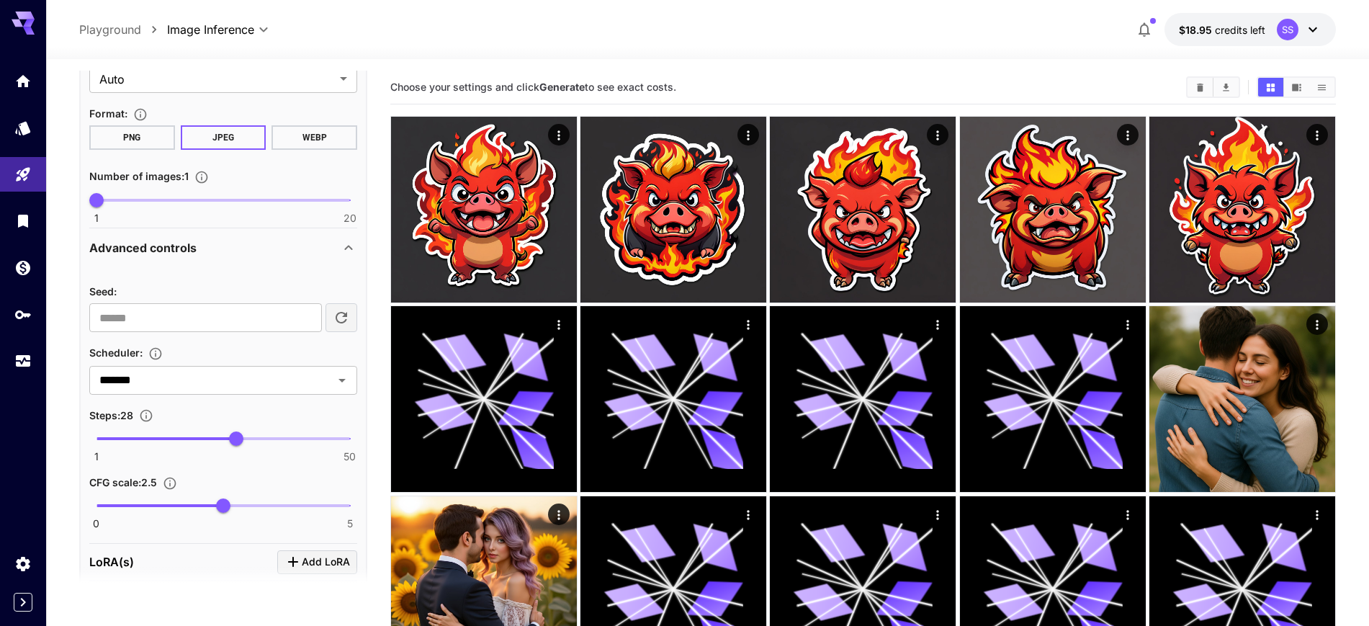
scroll to position [401, 0]
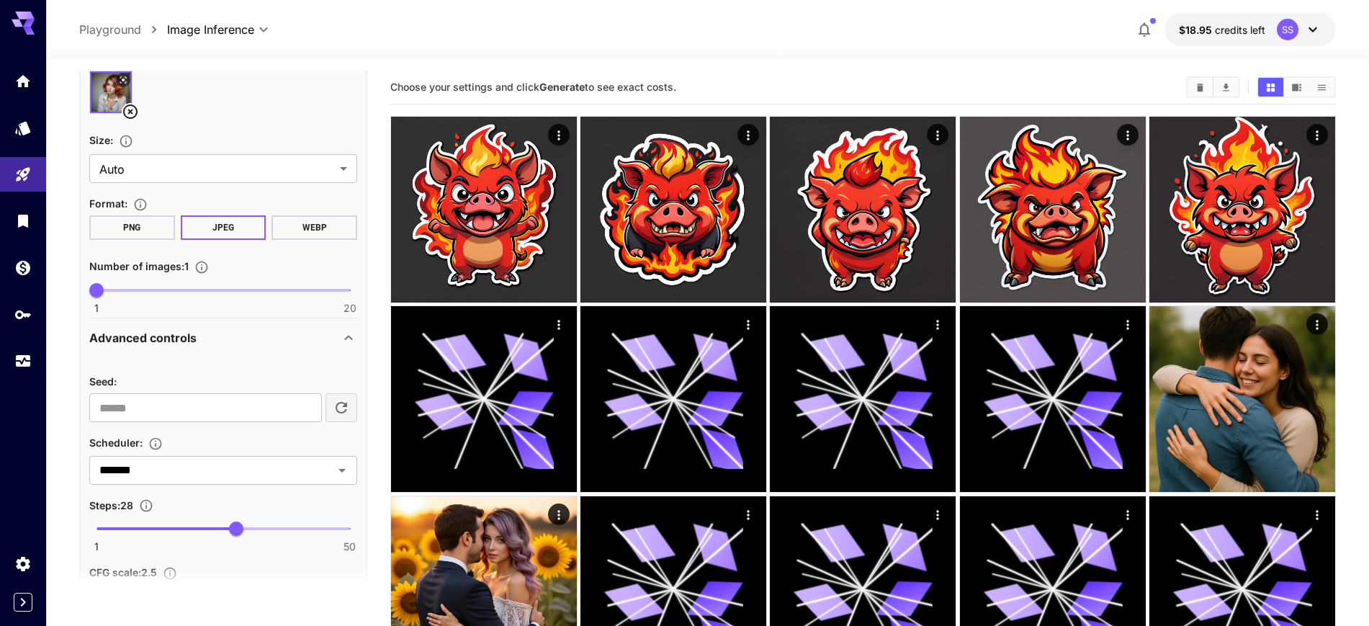
click at [163, 331] on p "Advanced controls" at bounding box center [142, 337] width 107 height 17
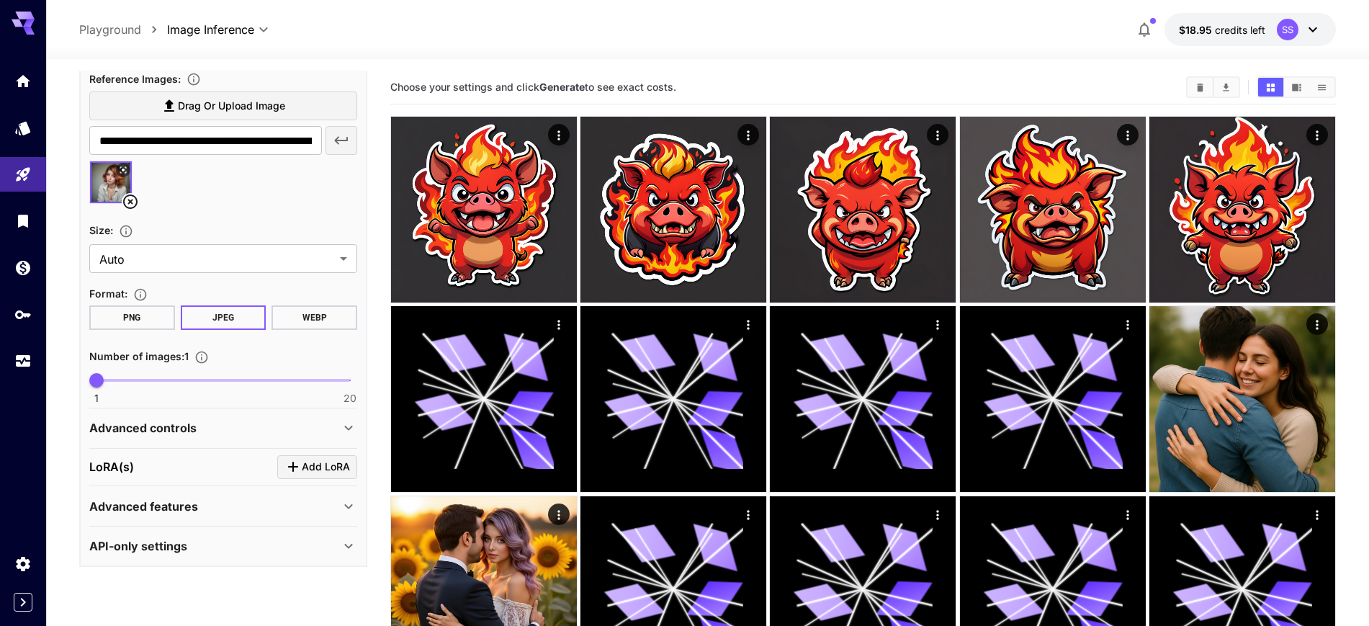
scroll to position [0, 0]
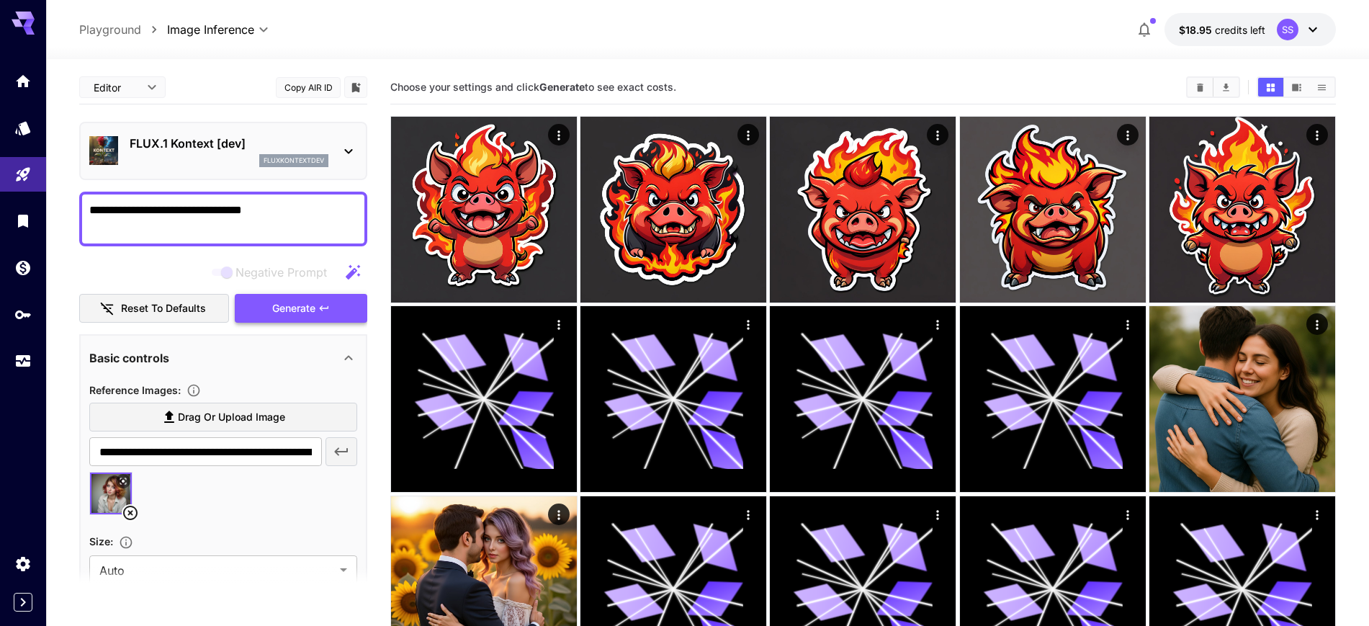
click at [288, 306] on span "Generate" at bounding box center [293, 309] width 43 height 18
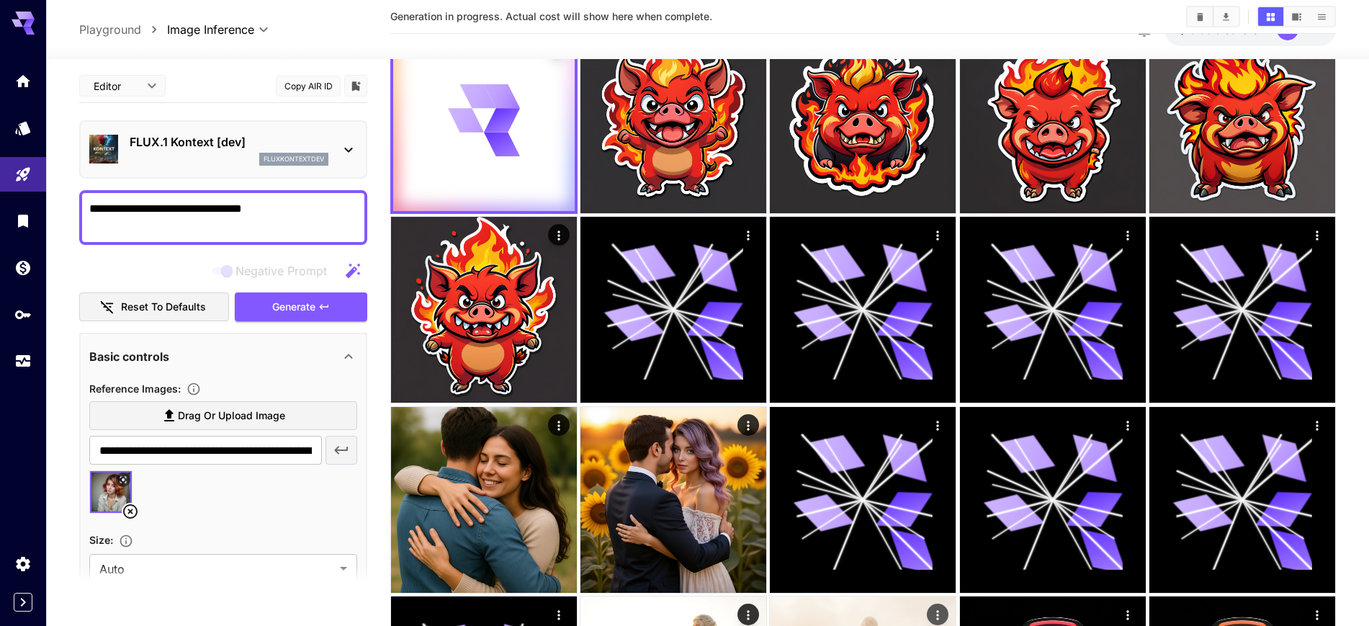
scroll to position [180, 0]
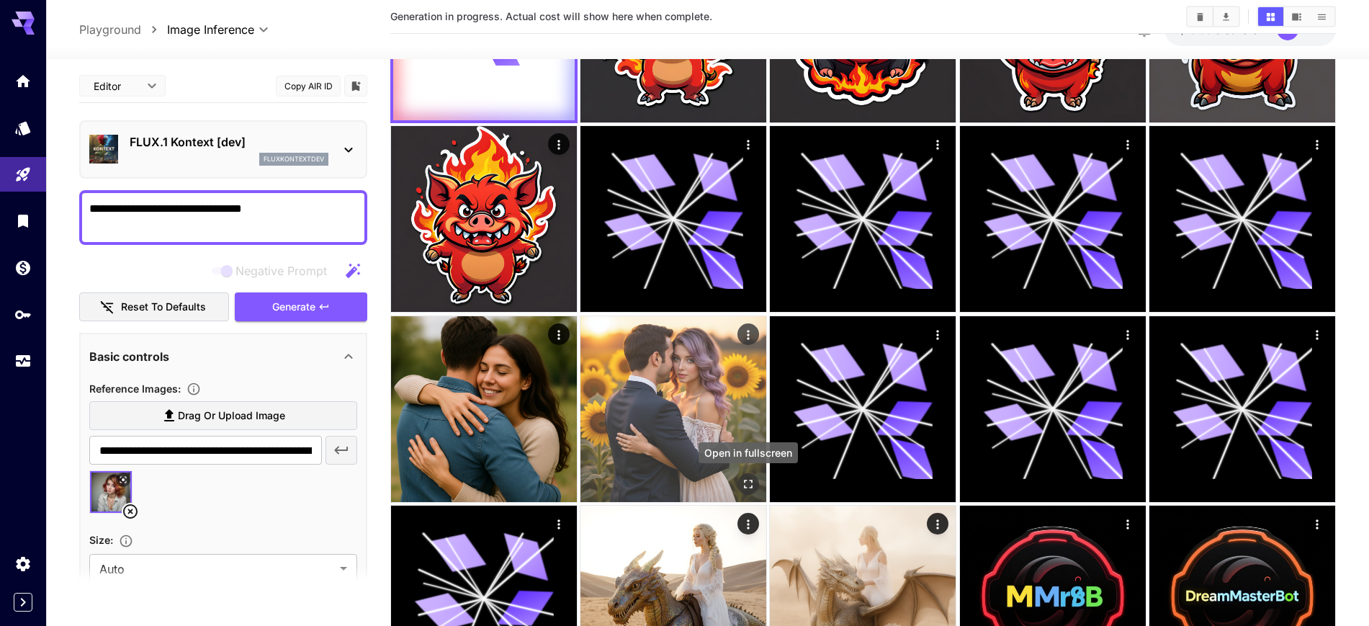
click at [755, 485] on icon "Open in fullscreen" at bounding box center [748, 484] width 14 height 14
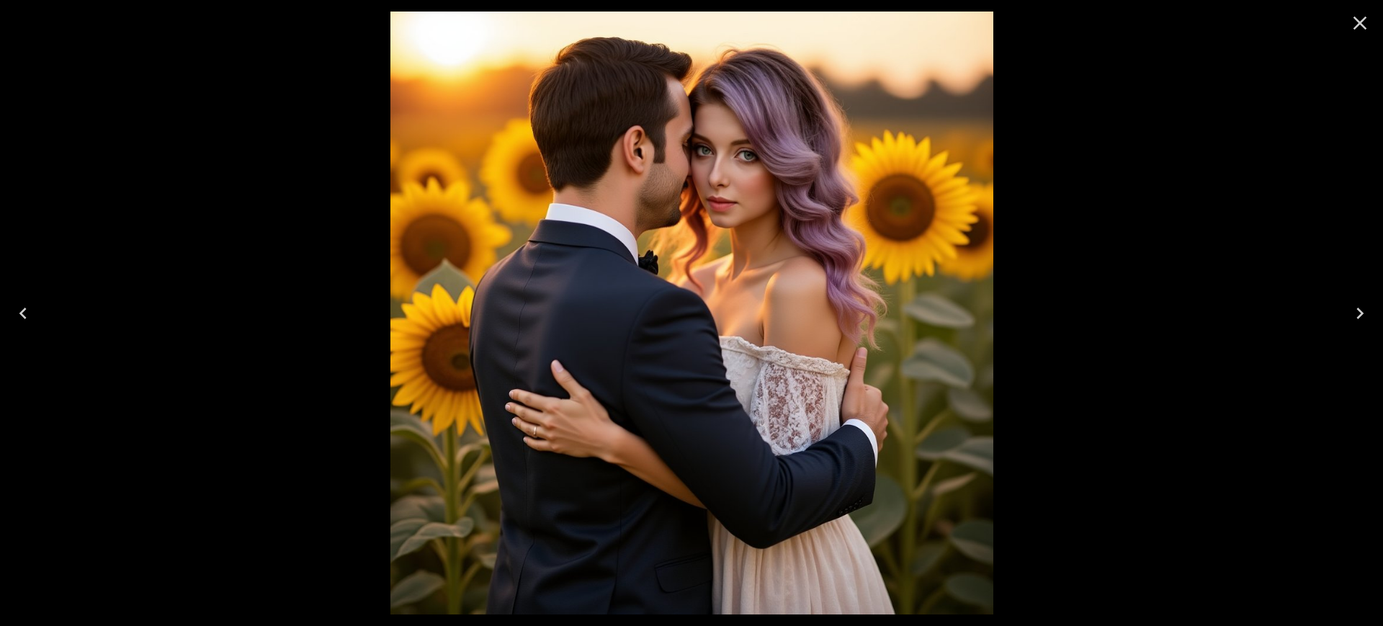
drag, startPoint x: 1366, startPoint y: 25, endPoint x: 977, endPoint y: 145, distance: 406.9
click at [1365, 25] on icon "Close" at bounding box center [1359, 23] width 23 height 23
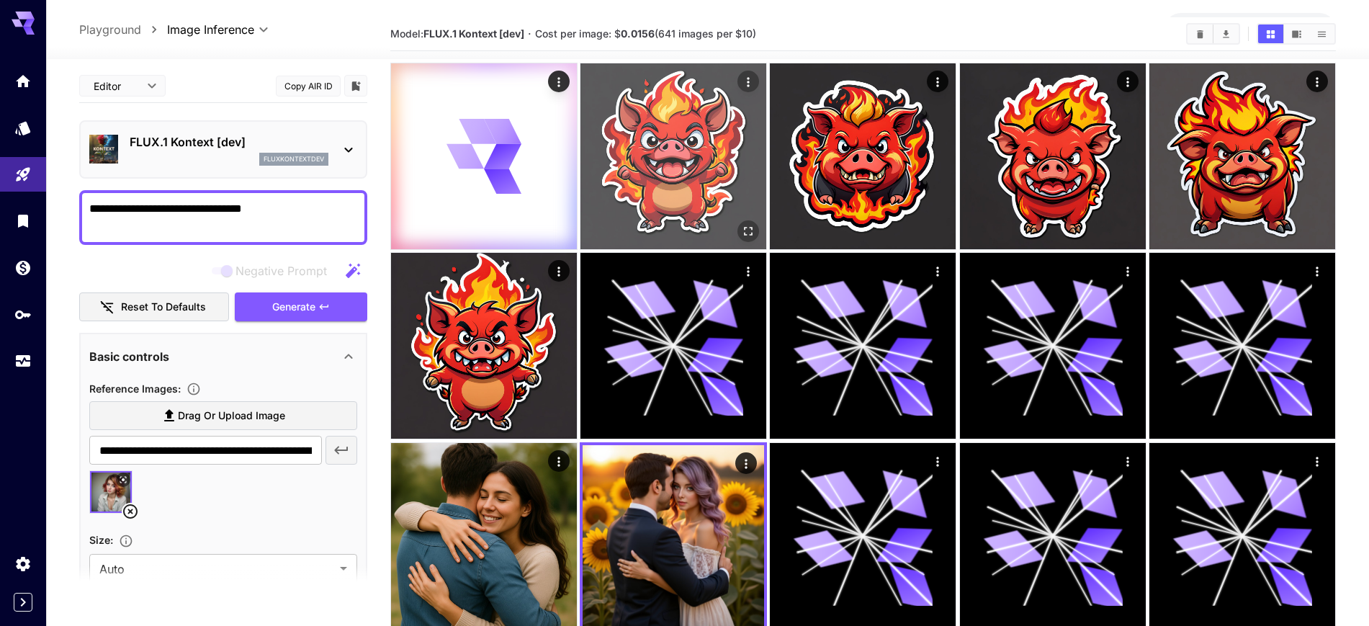
scroll to position [0, 0]
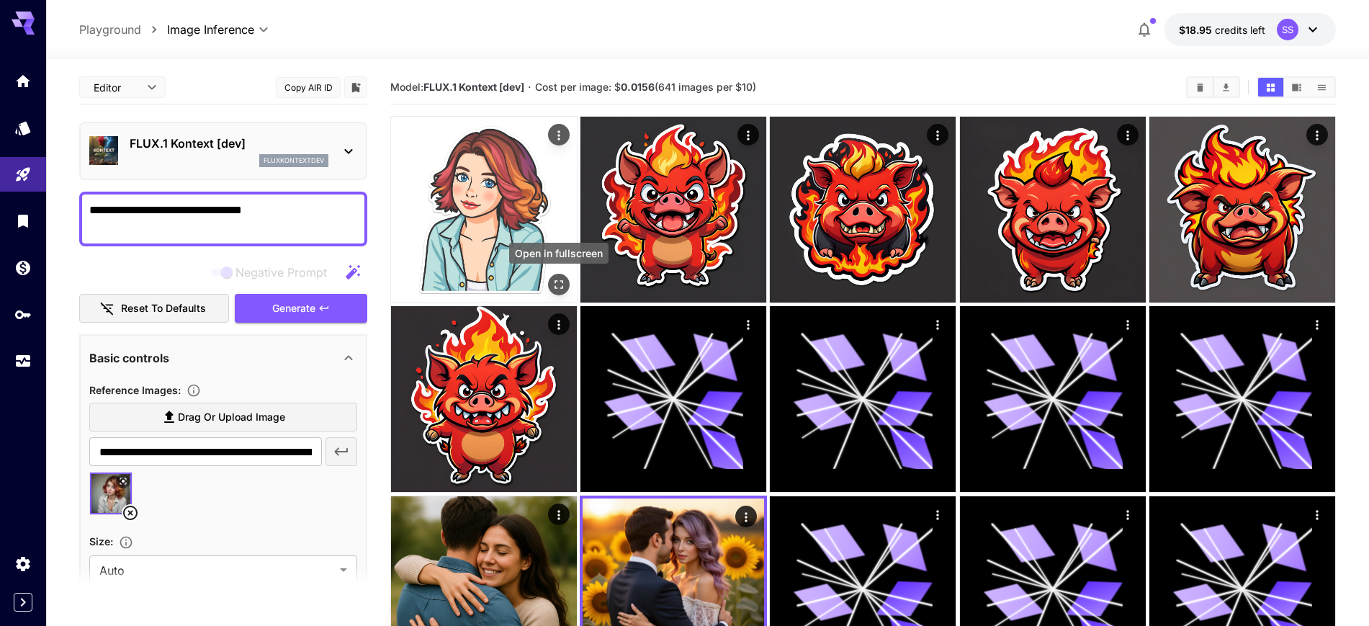
click at [556, 276] on button "Open in fullscreen" at bounding box center [559, 285] width 22 height 22
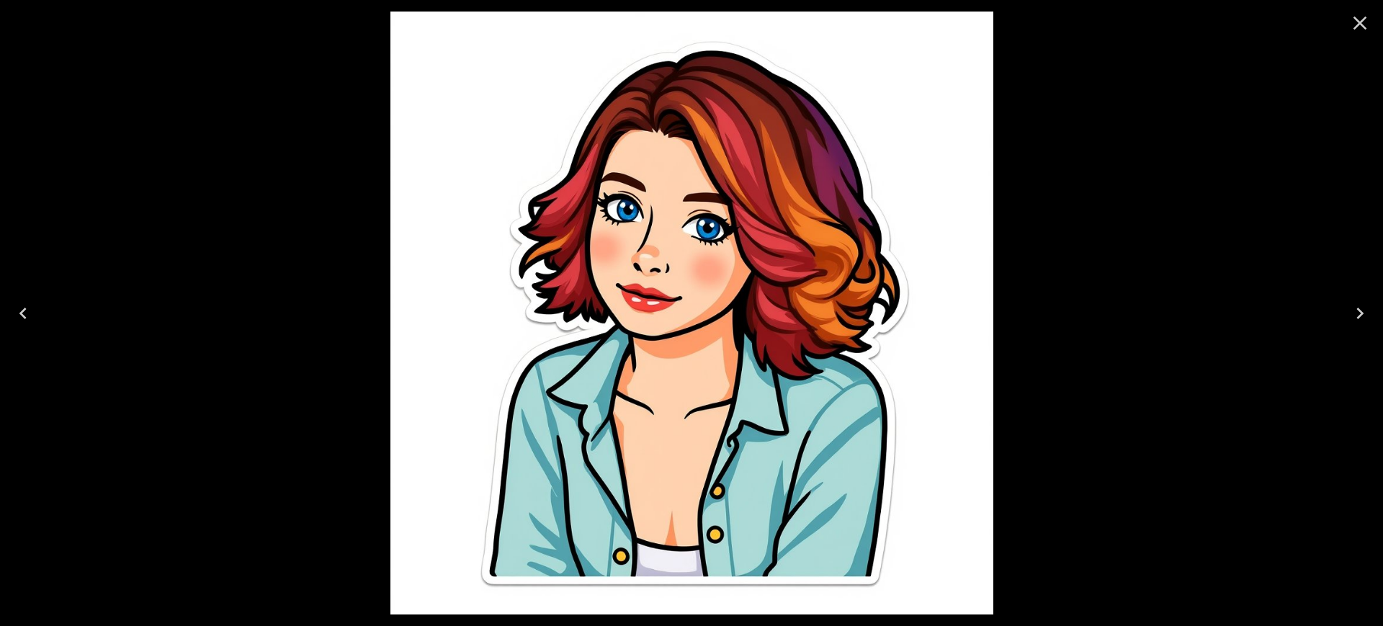
click at [1352, 47] on div at bounding box center [691, 313] width 1383 height 626
click at [1361, 30] on icon "Close" at bounding box center [1359, 23] width 23 height 23
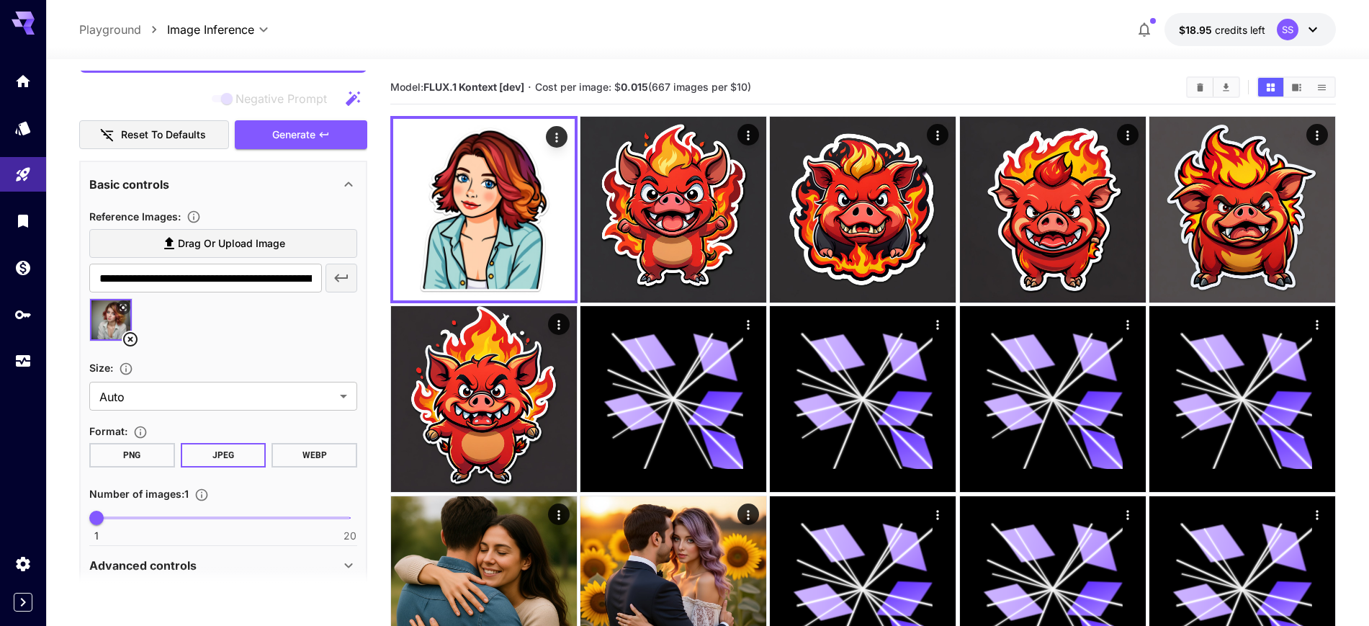
scroll to position [311, 0]
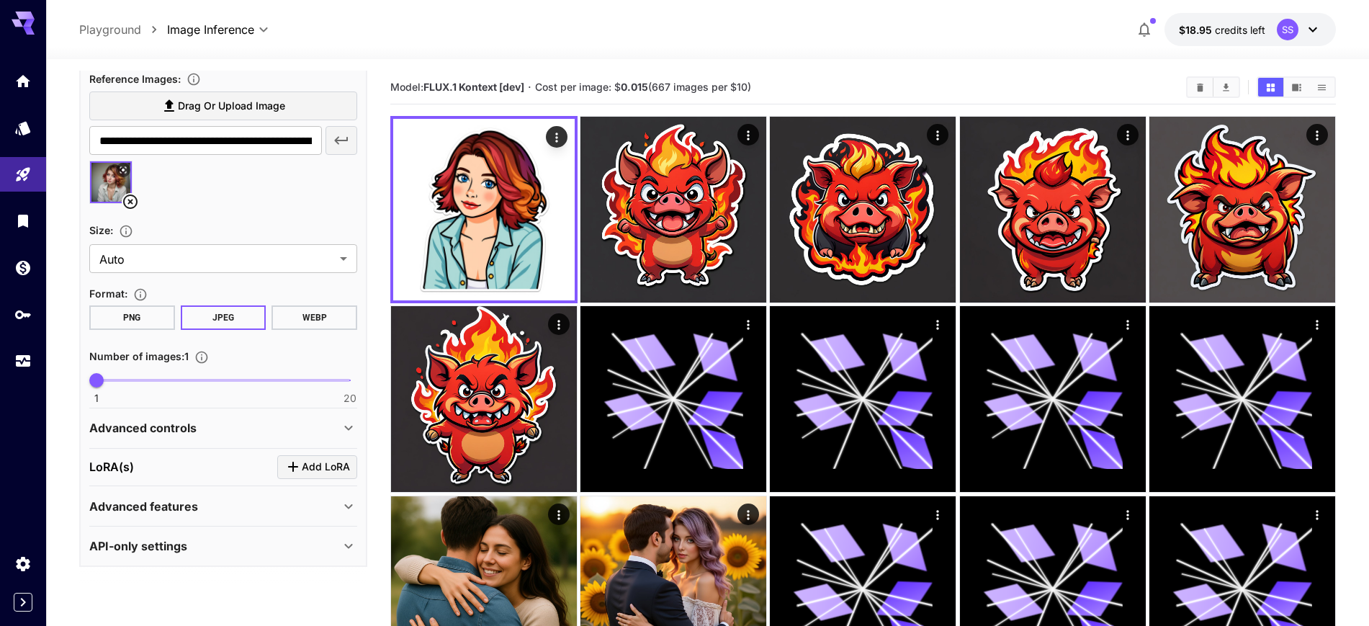
click at [122, 170] on icon at bounding box center [123, 170] width 6 height 6
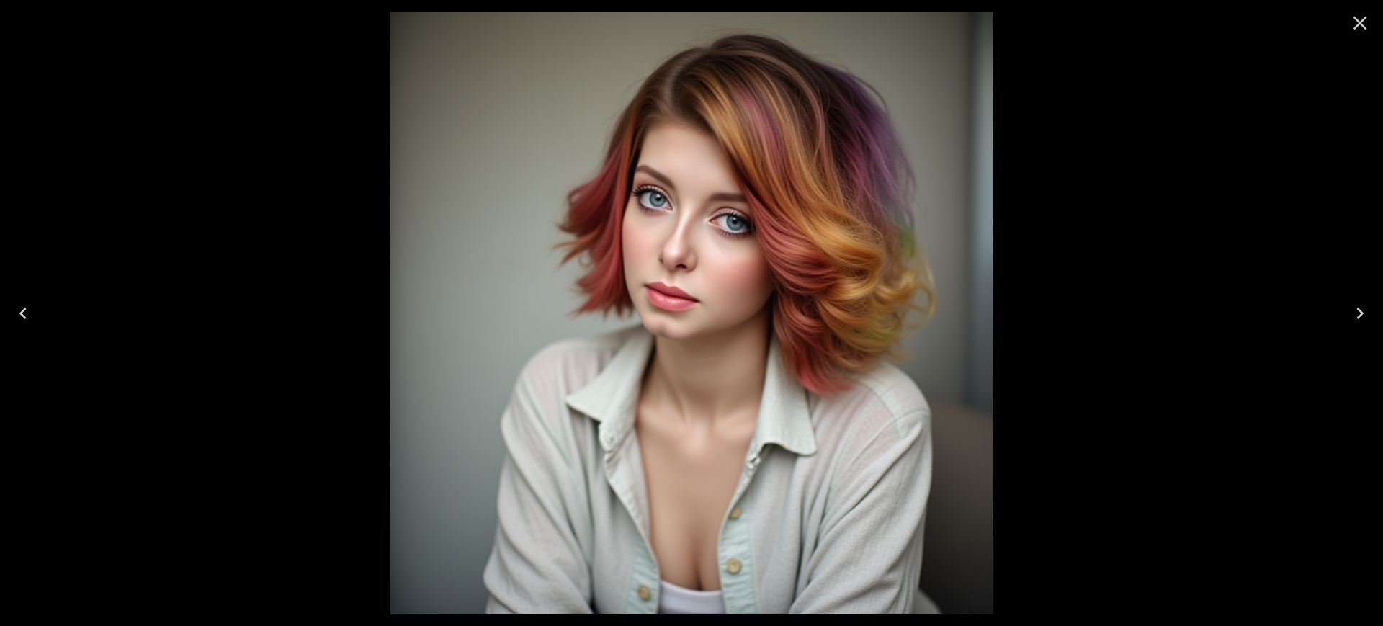
click at [1360, 32] on icon "Close" at bounding box center [1359, 23] width 23 height 23
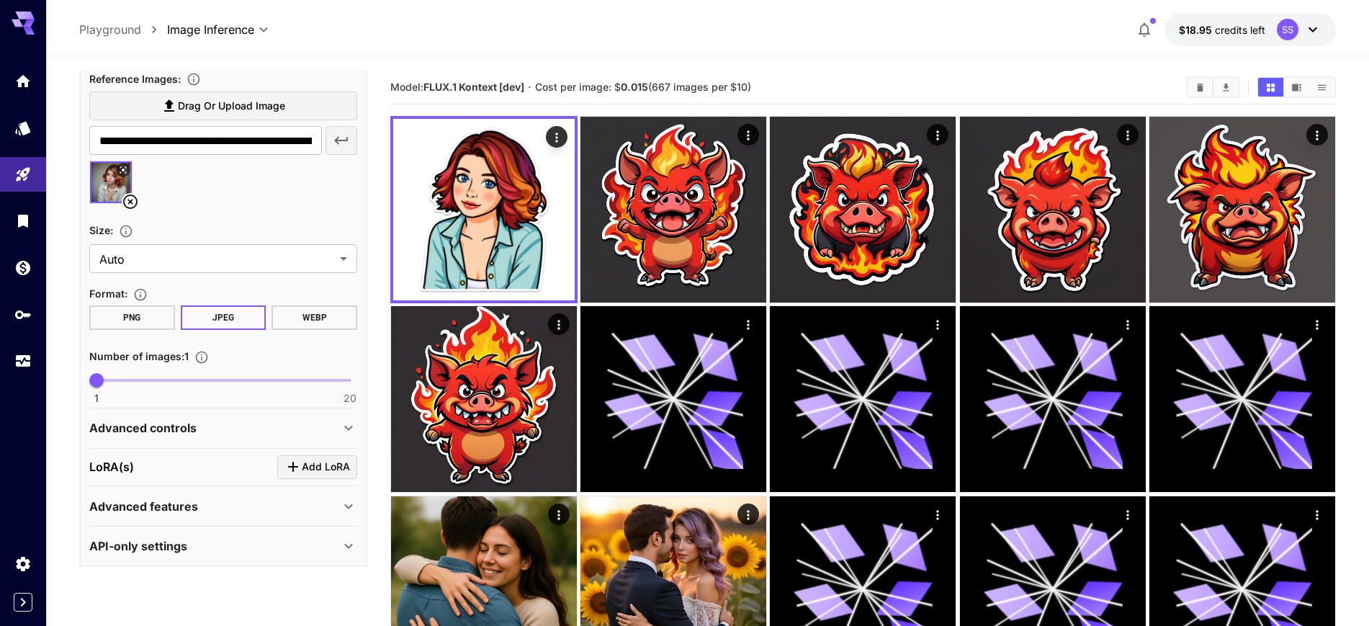
click at [120, 166] on icon at bounding box center [123, 170] width 9 height 9
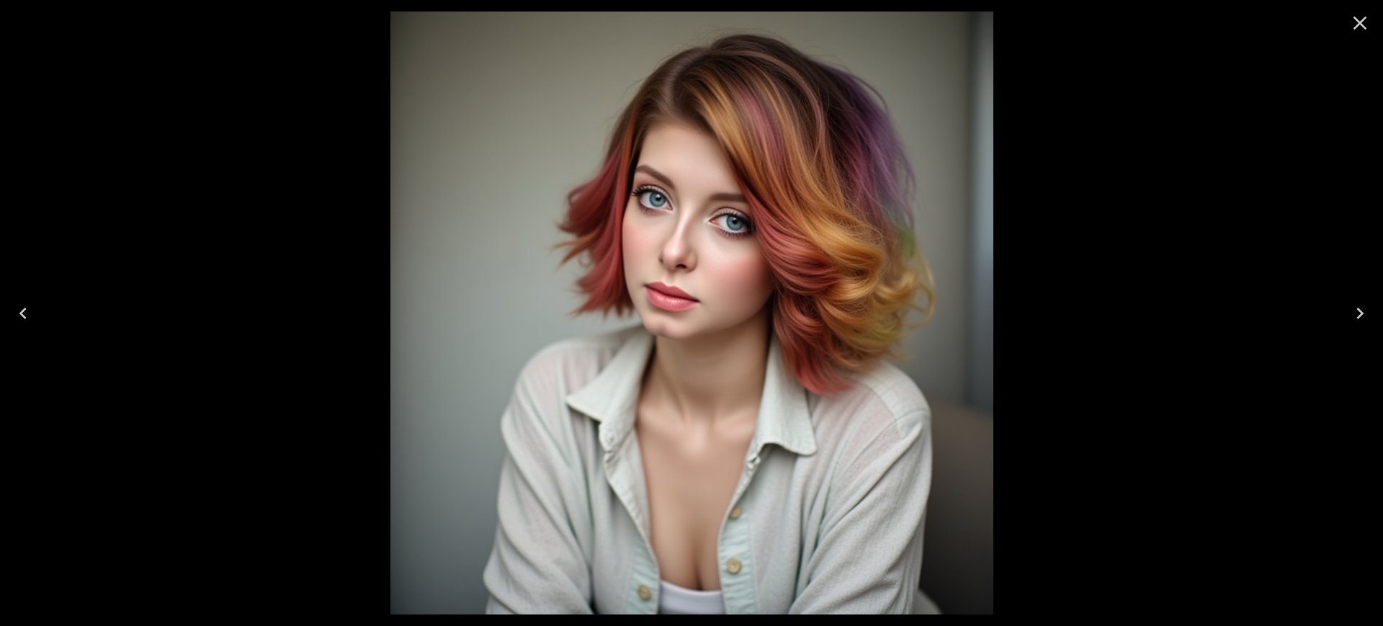
click at [1350, 24] on icon "Close" at bounding box center [1359, 23] width 23 height 23
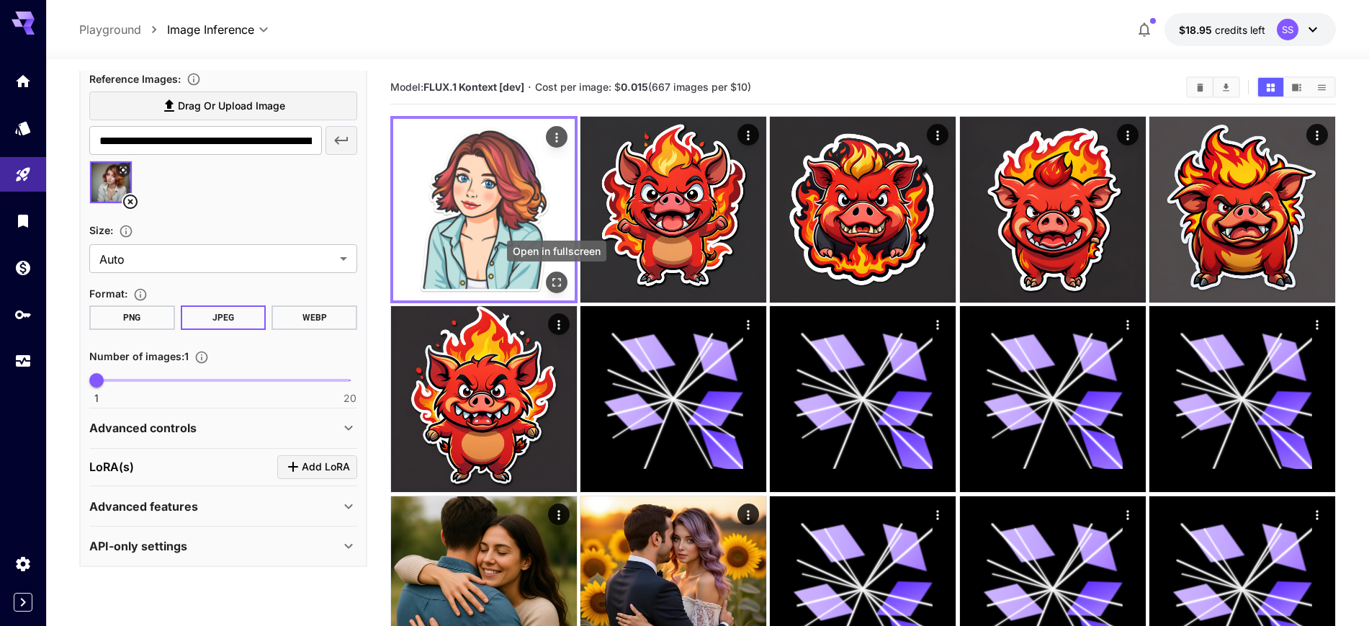
click at [560, 277] on icon "Open in fullscreen" at bounding box center [557, 282] width 14 height 14
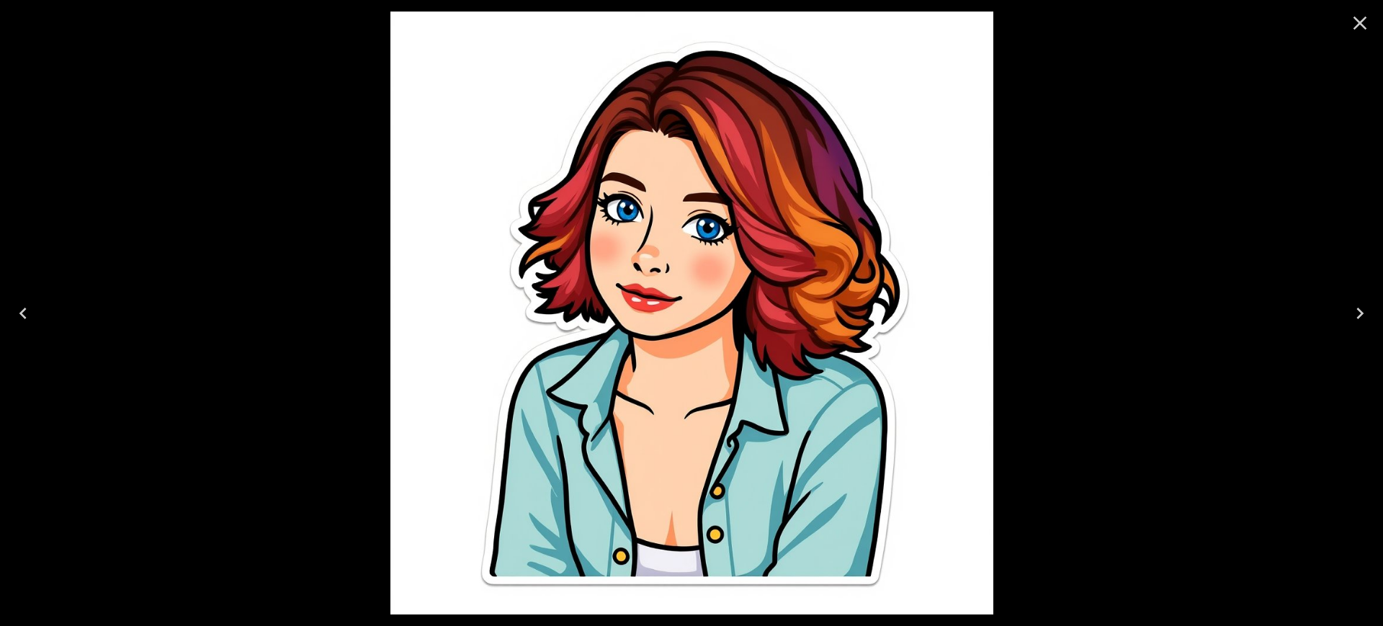
click at [1358, 15] on icon "Close" at bounding box center [1359, 23] width 23 height 23
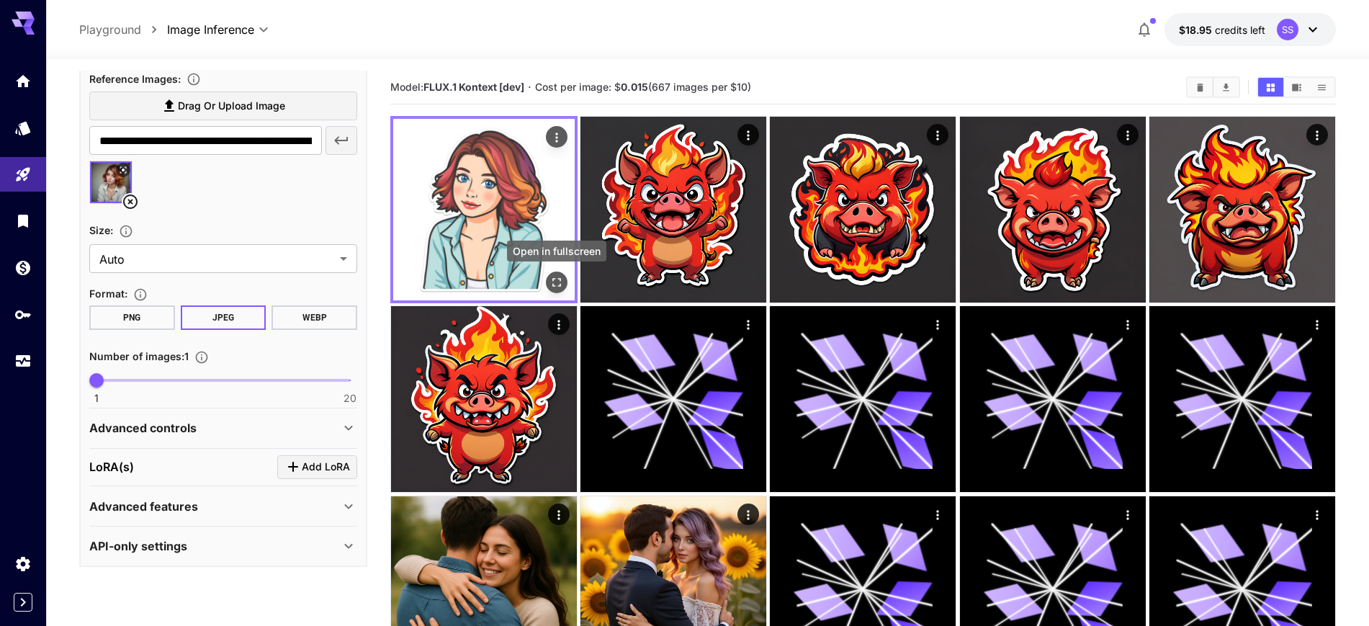
click at [555, 283] on icon "Open in fullscreen" at bounding box center [557, 282] width 14 height 14
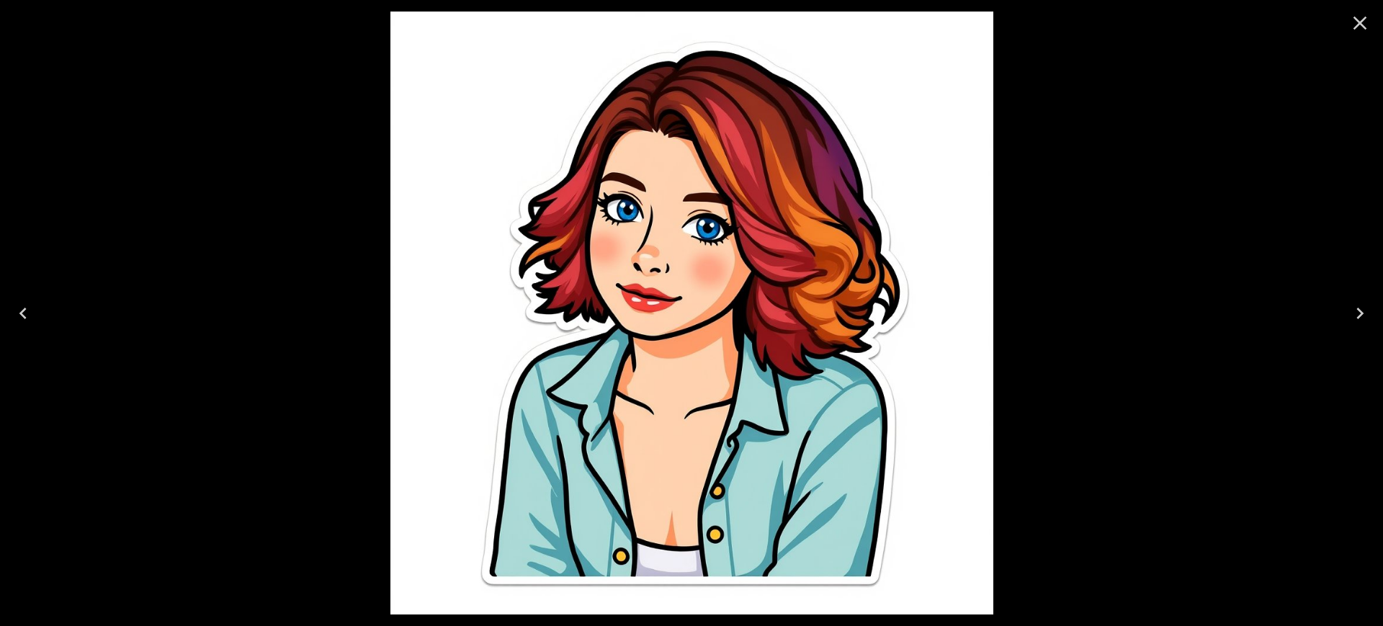
click at [1356, 20] on icon "Close" at bounding box center [1360, 24] width 14 height 14
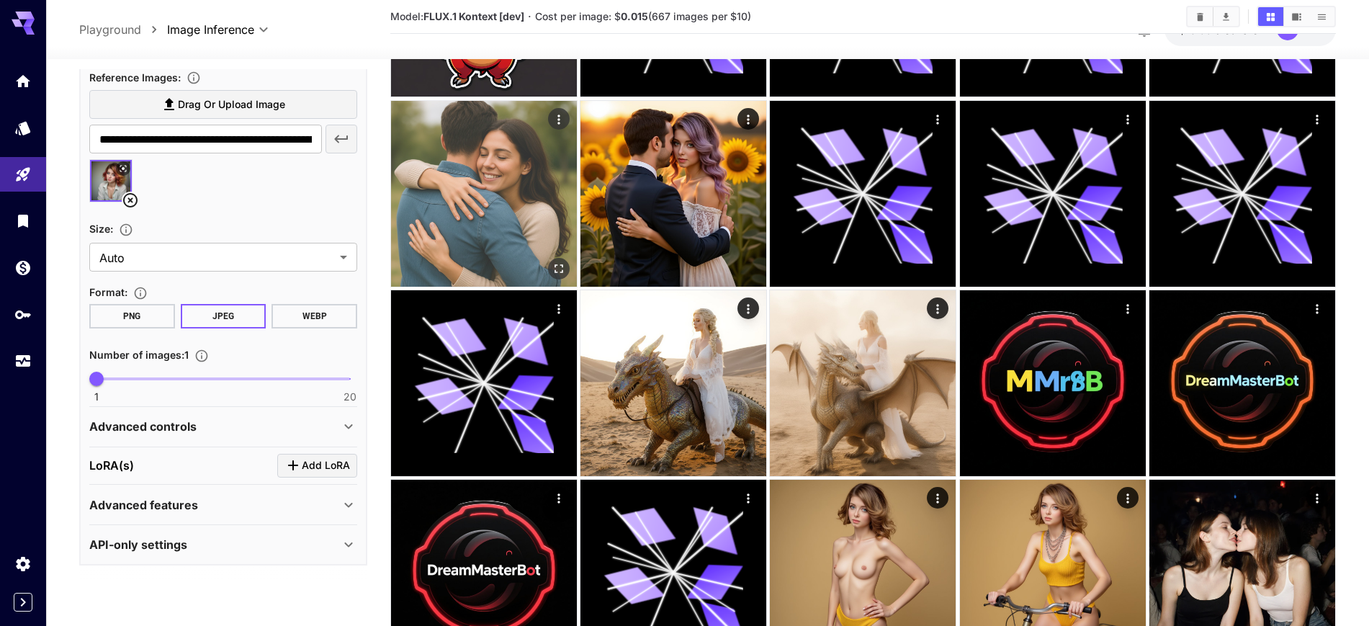
scroll to position [360, 0]
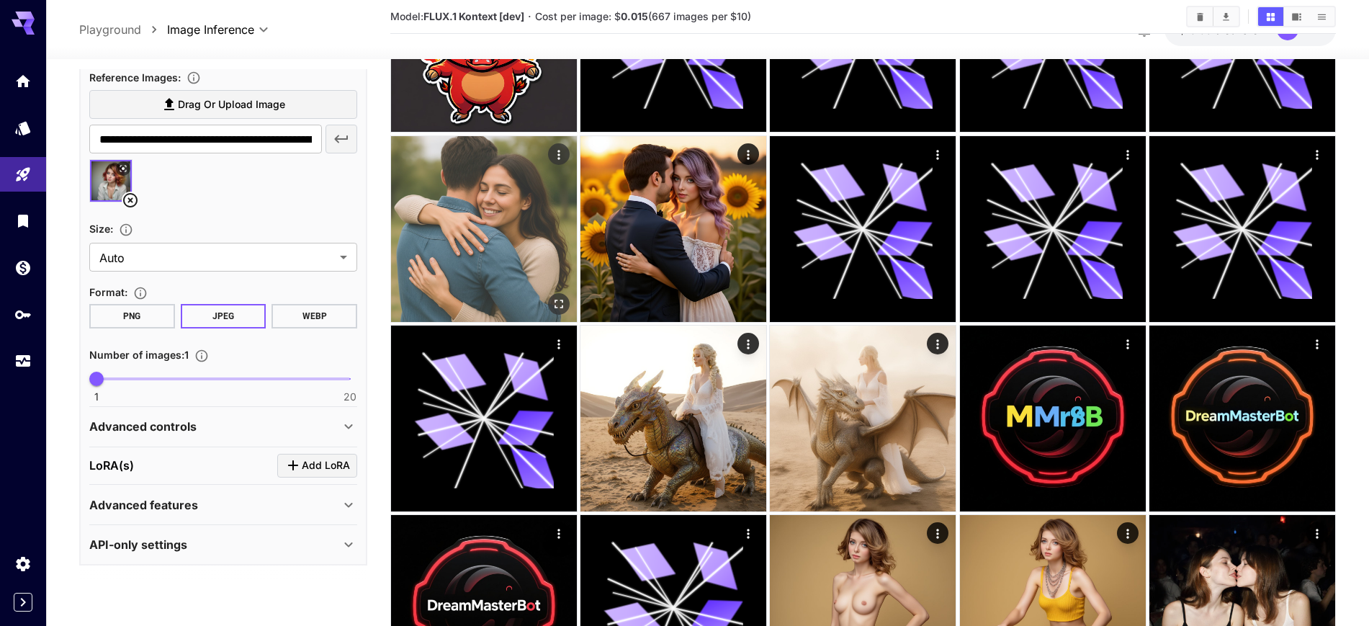
click at [557, 295] on button "Open in fullscreen" at bounding box center [559, 304] width 22 height 22
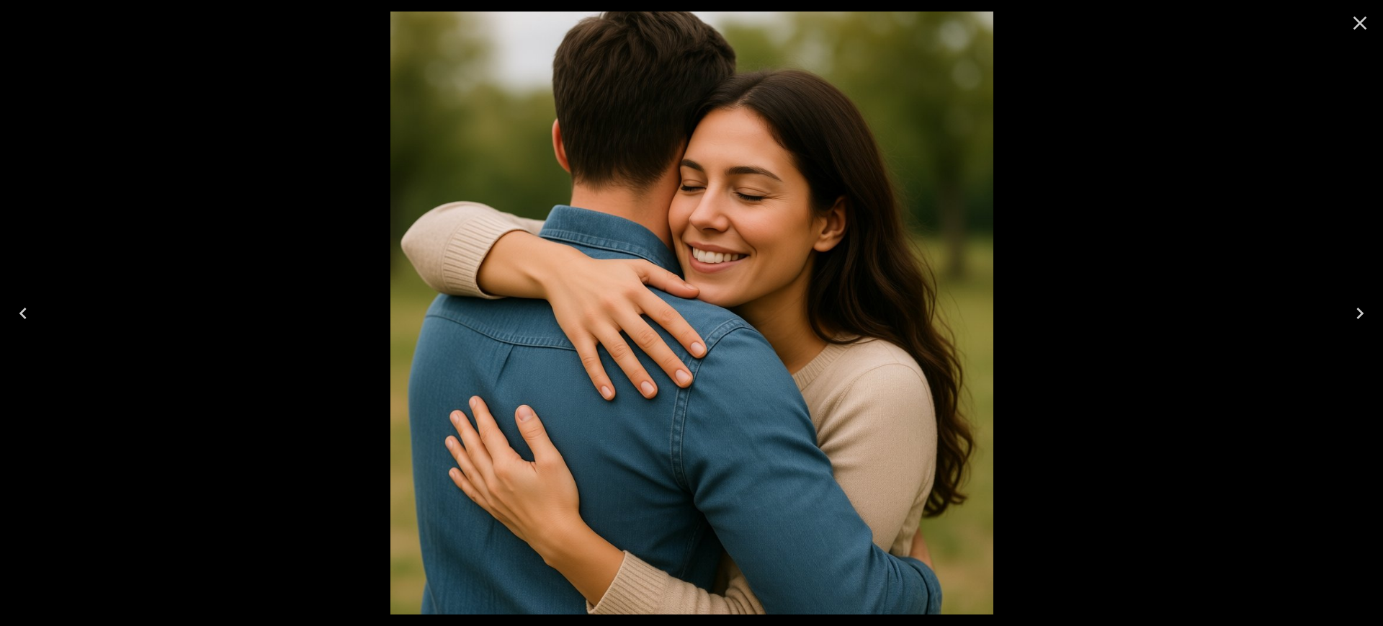
click at [1357, 19] on icon "Close" at bounding box center [1360, 24] width 14 height 14
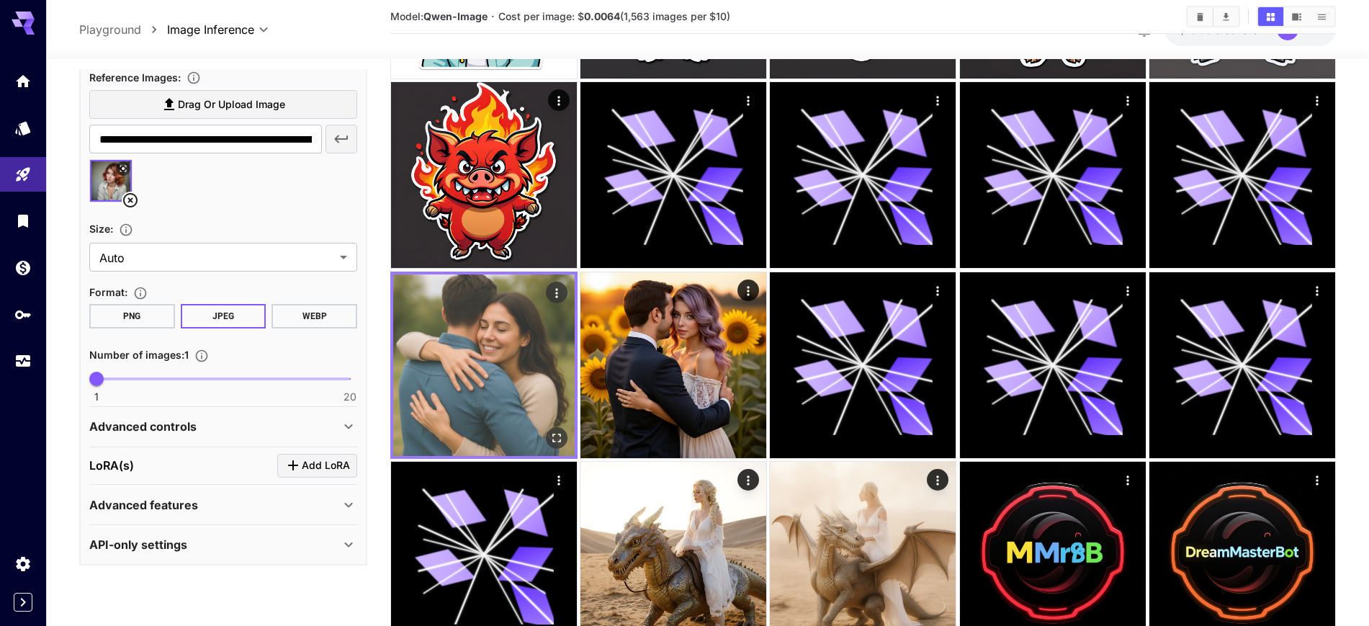
scroll to position [0, 0]
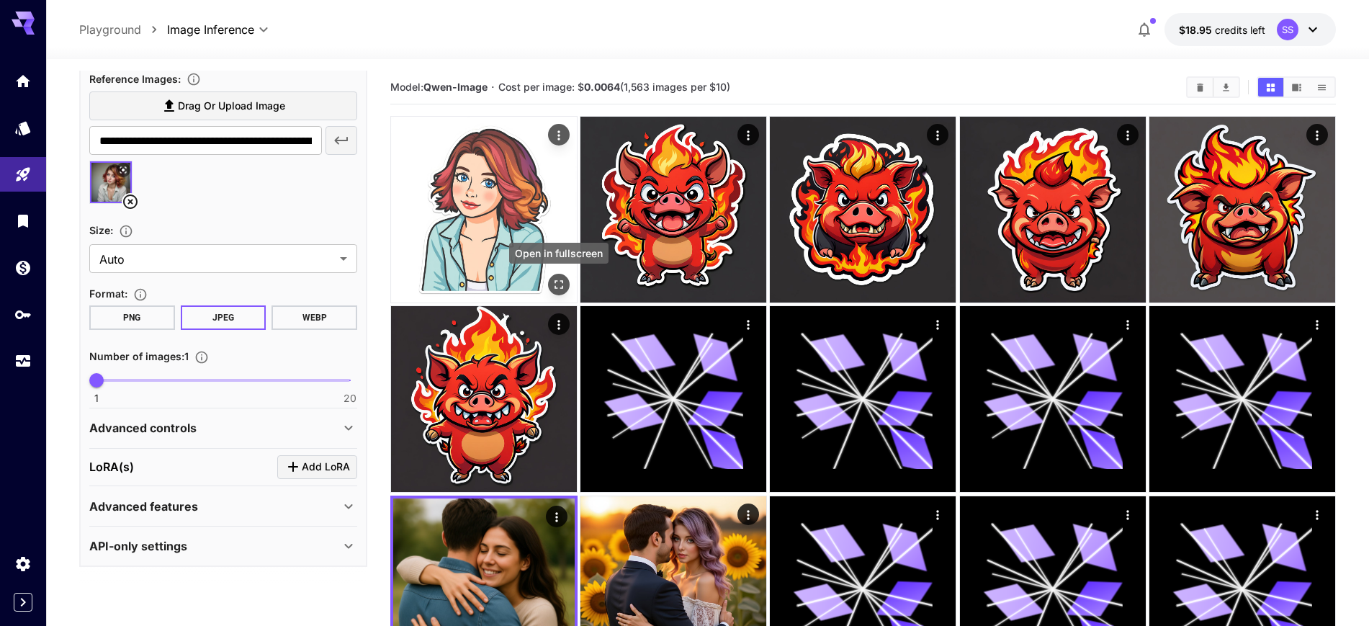
click at [561, 282] on icon "Open in fullscreen" at bounding box center [559, 284] width 14 height 14
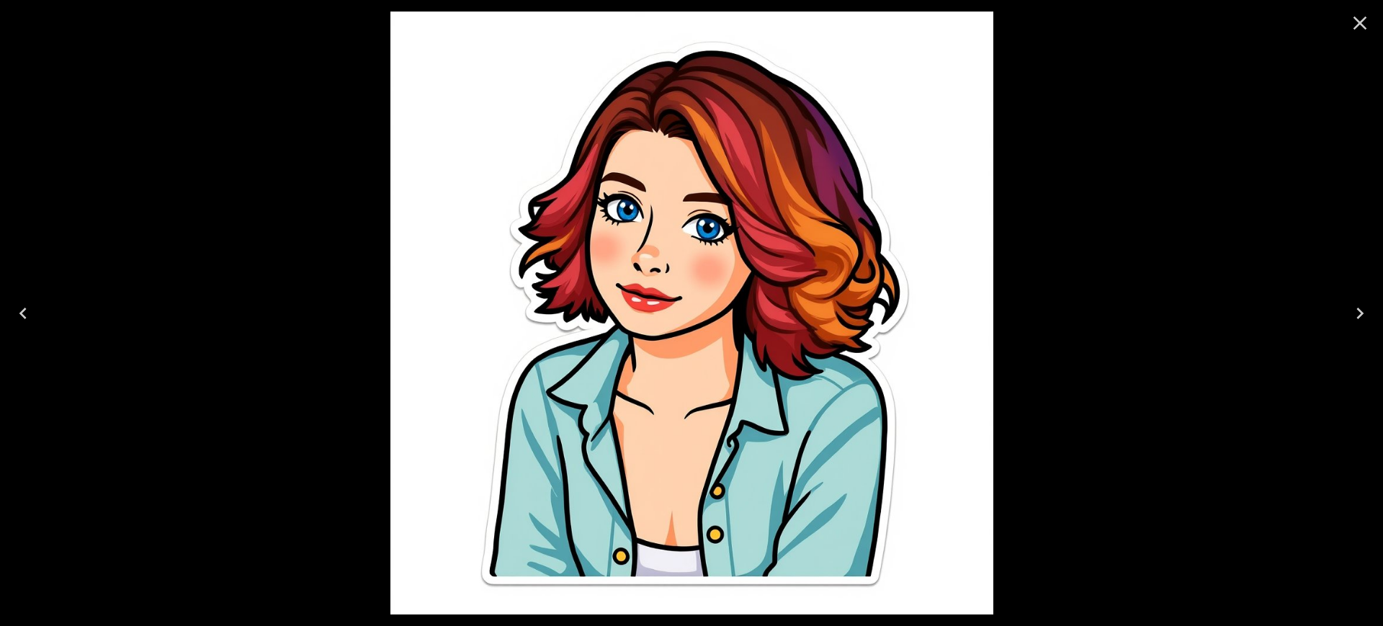
click at [1364, 27] on icon "Close" at bounding box center [1360, 24] width 14 height 14
